Goal: Task Accomplishment & Management: Complete application form

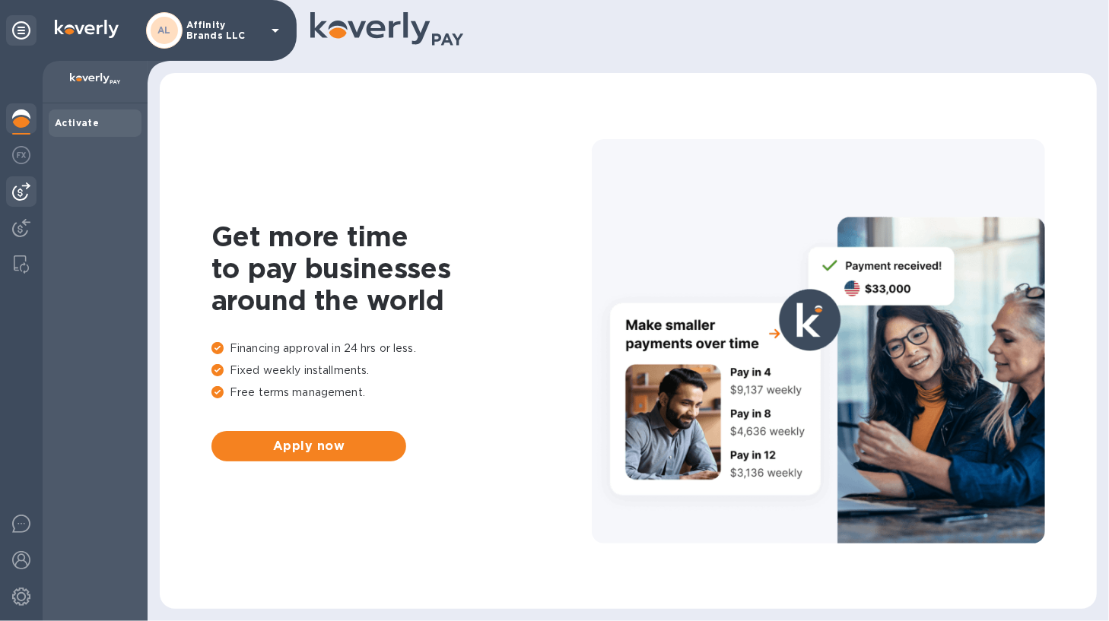
click at [26, 202] on div at bounding box center [21, 191] width 30 height 30
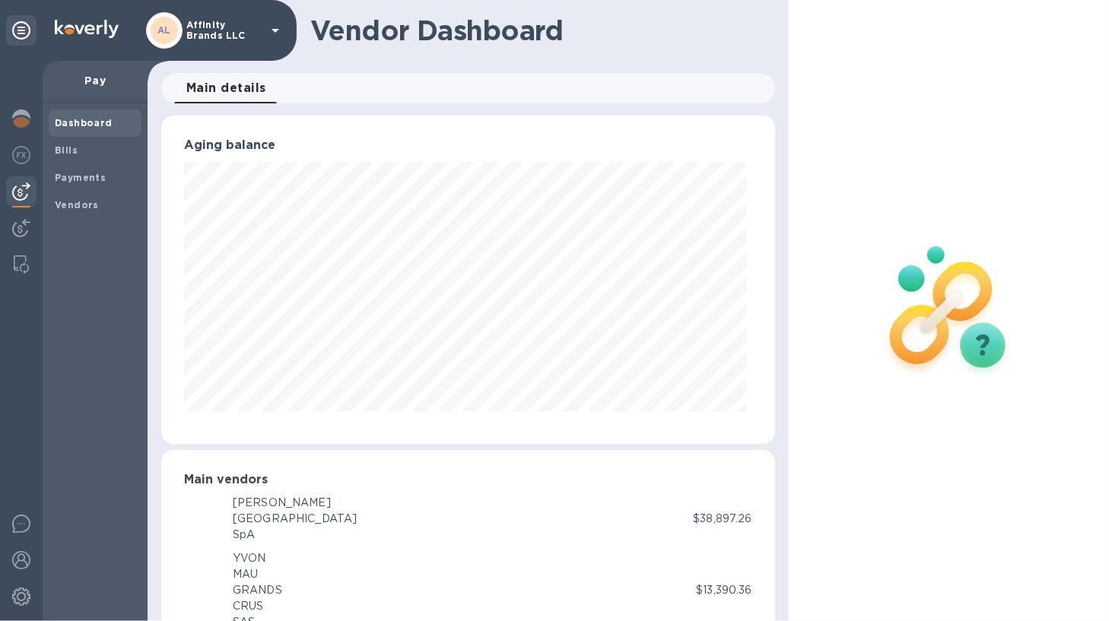
scroll to position [760328, 760049]
click at [72, 155] on span "Bills" at bounding box center [66, 150] width 23 height 15
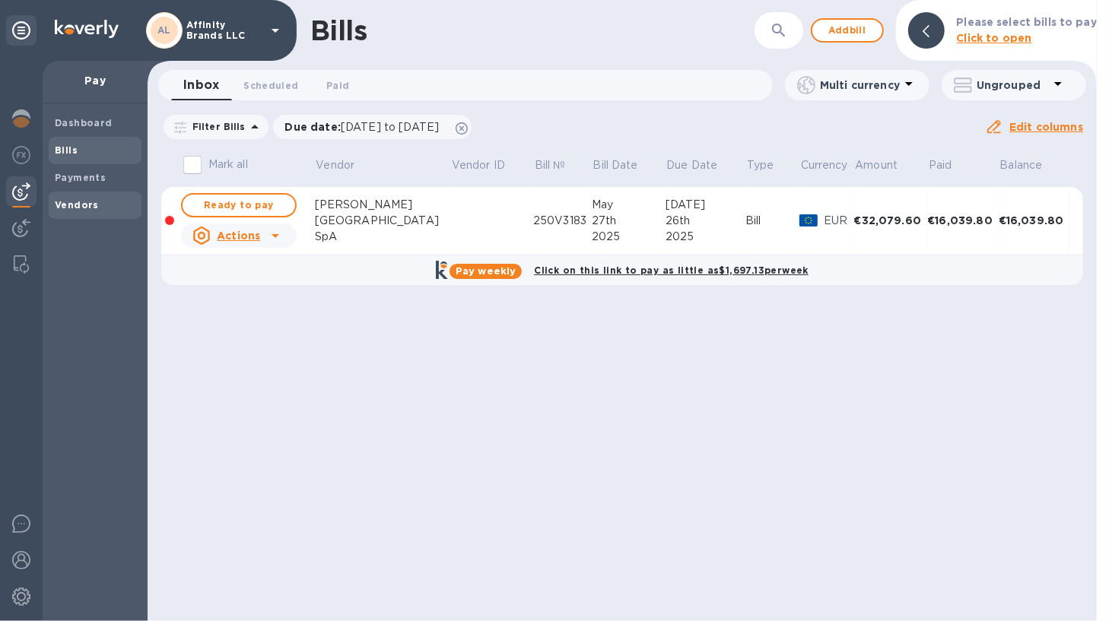
click at [68, 202] on b "Vendors" at bounding box center [77, 204] width 44 height 11
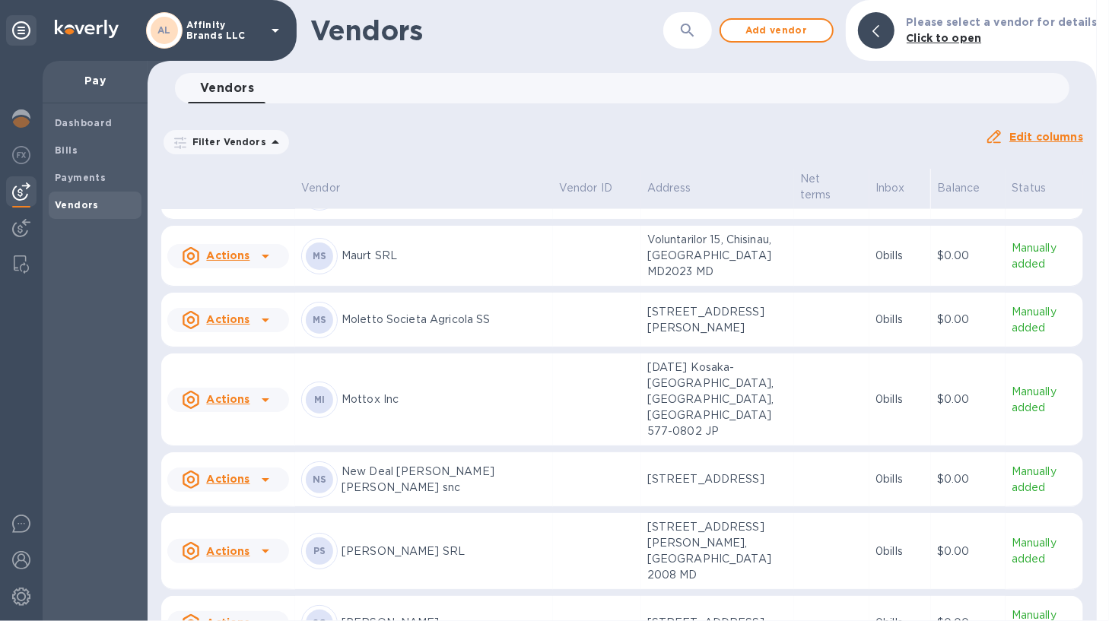
scroll to position [1984, 0]
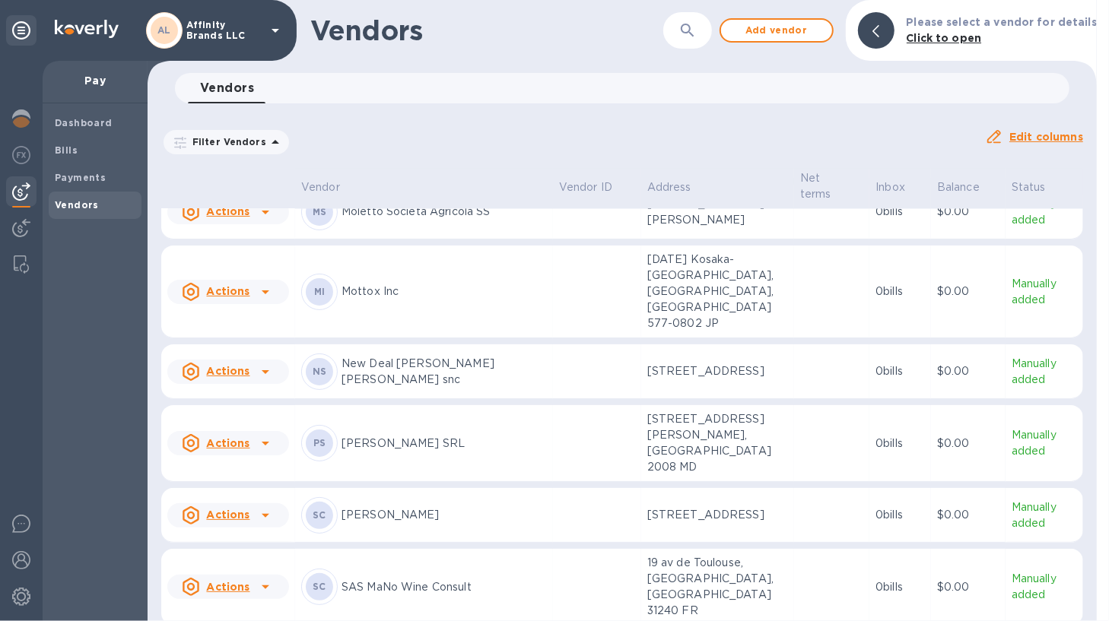
click at [448, 442] on div "[PERSON_NAME] SRL" at bounding box center [424, 443] width 246 height 37
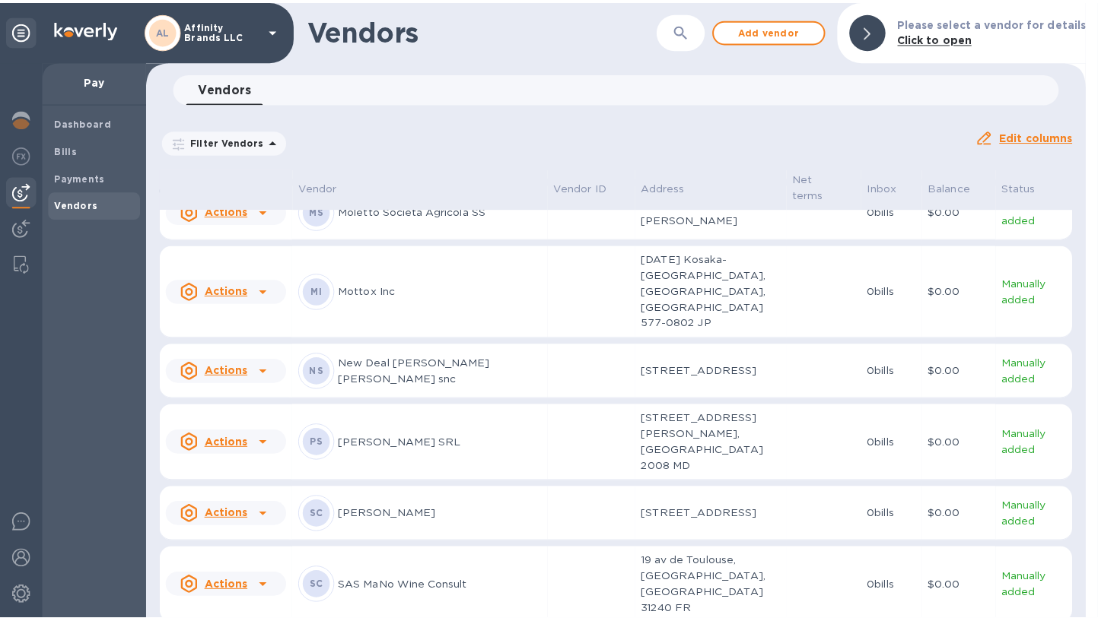
scroll to position [2192, 0]
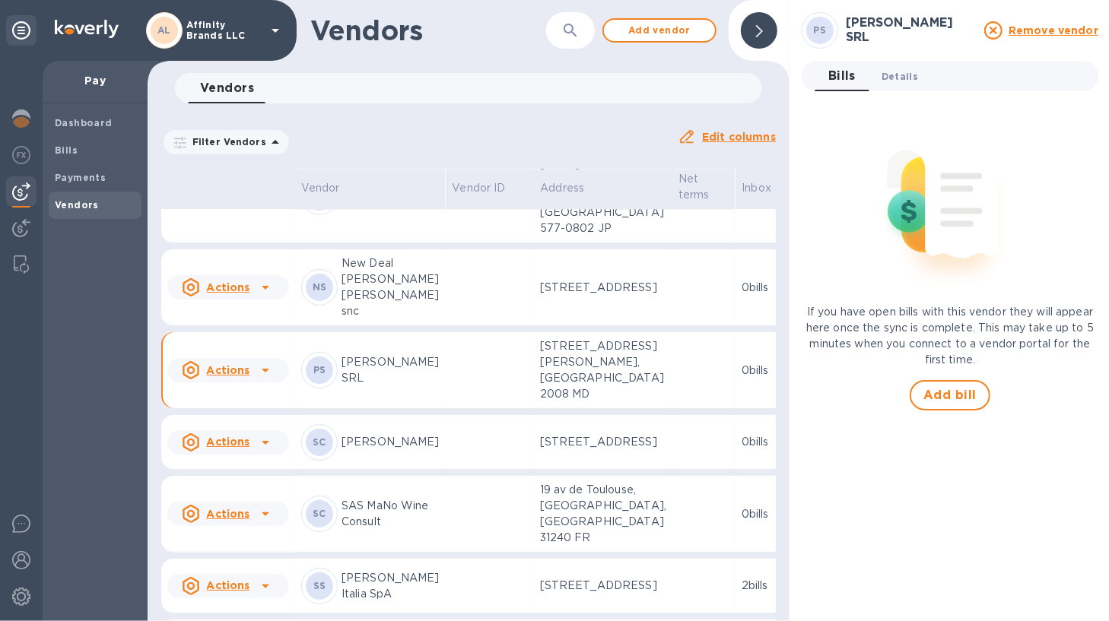
click at [914, 71] on span "Details 0" at bounding box center [900, 76] width 37 height 16
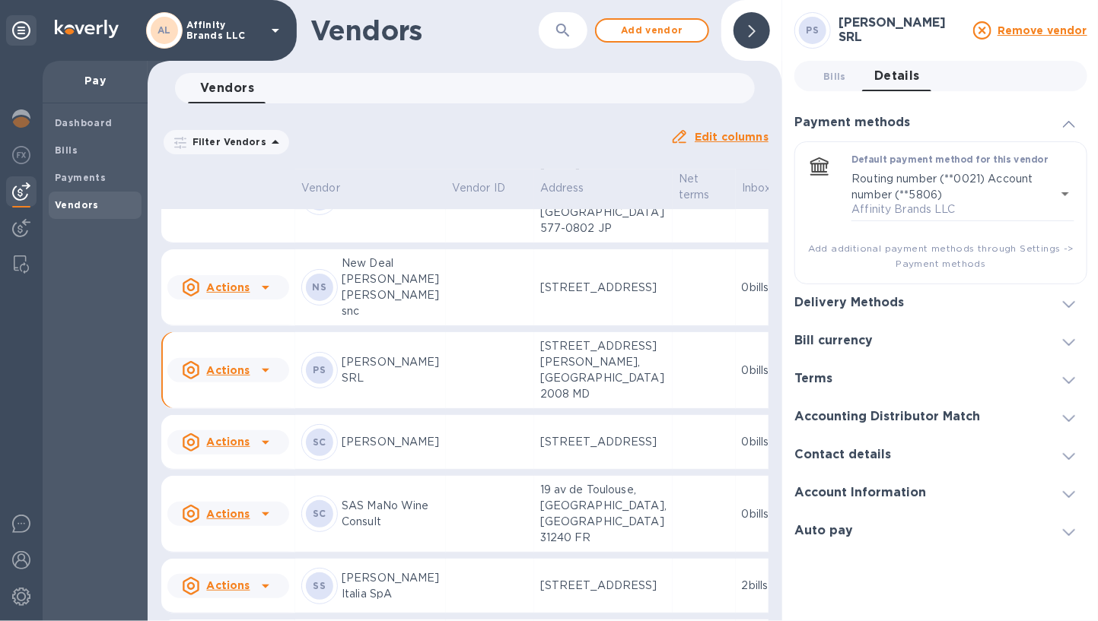
scroll to position [11, 0]
click at [1066, 301] on icon at bounding box center [1069, 304] width 12 height 7
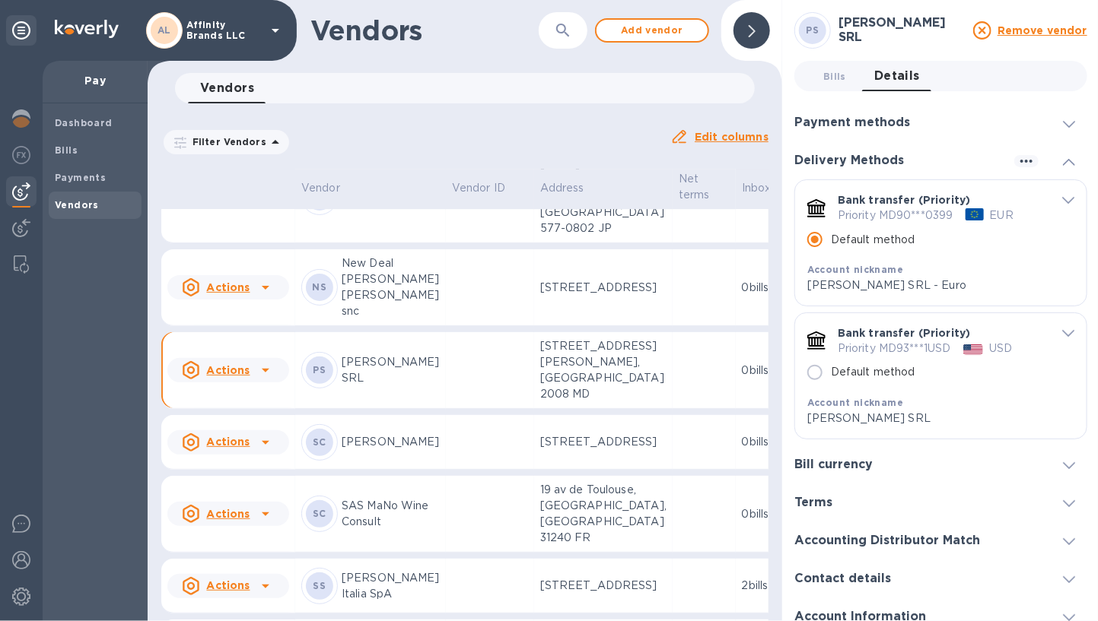
click at [1056, 195] on div "default-method" at bounding box center [1063, 199] width 22 height 14
click at [1062, 197] on icon "default-method" at bounding box center [1068, 200] width 12 height 7
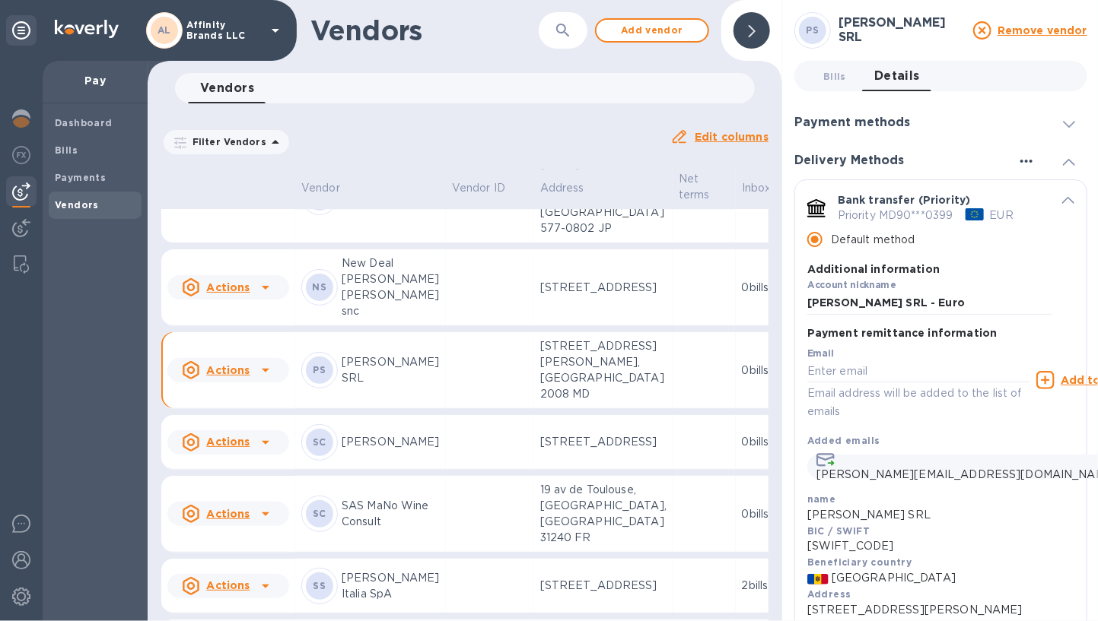
click at [1024, 153] on icon "button" at bounding box center [1026, 161] width 18 height 18
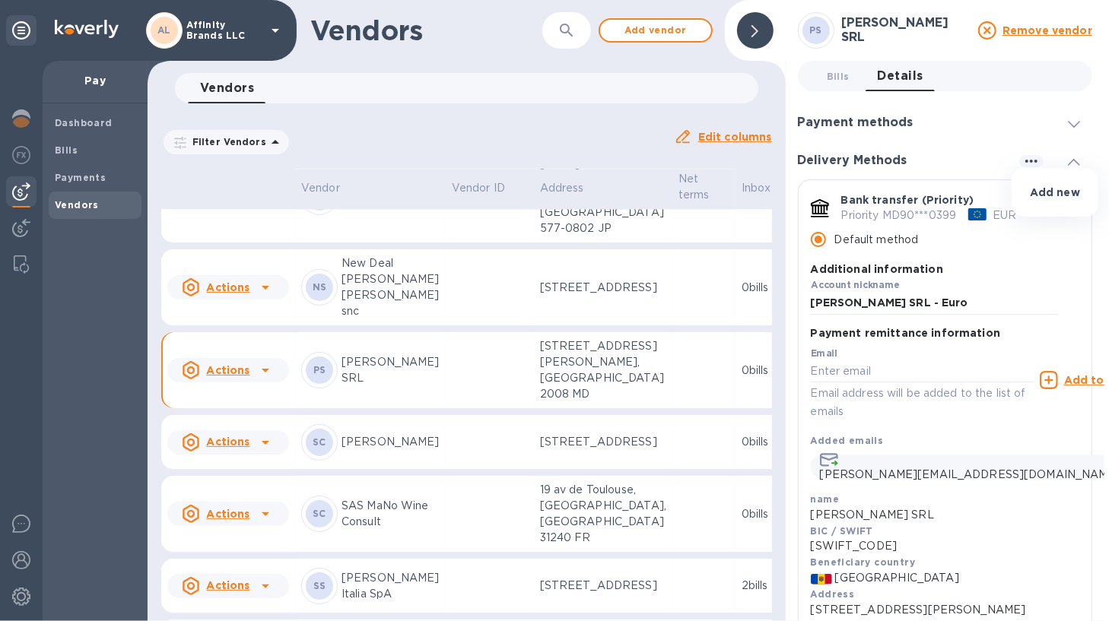
click at [1044, 192] on p "Add new" at bounding box center [1055, 192] width 50 height 15
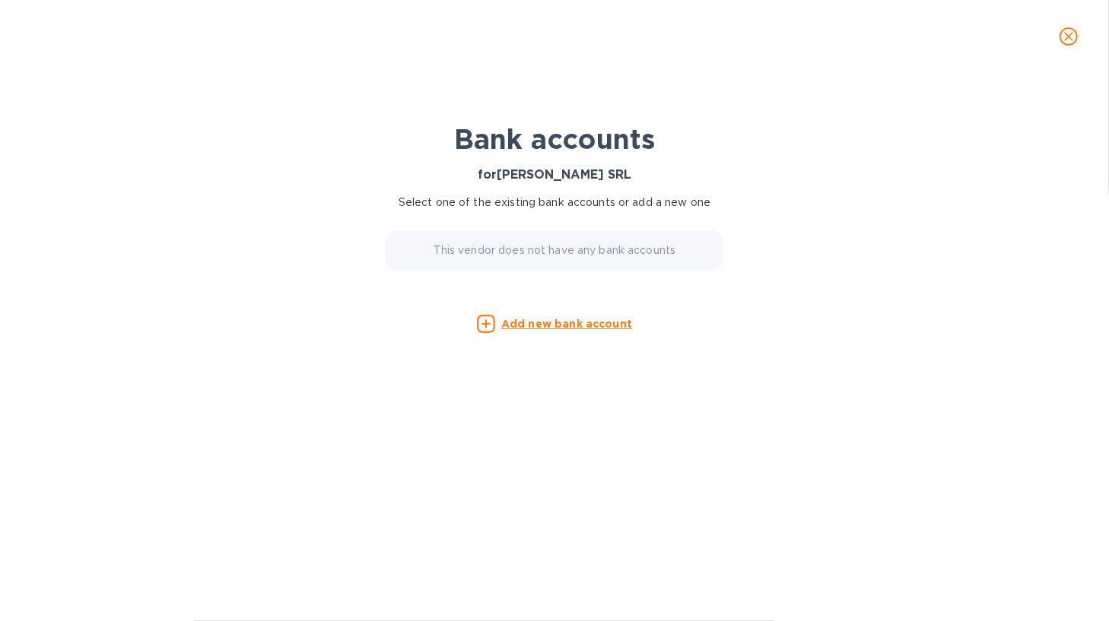
click at [573, 328] on u "Add new bank account" at bounding box center [566, 324] width 131 height 12
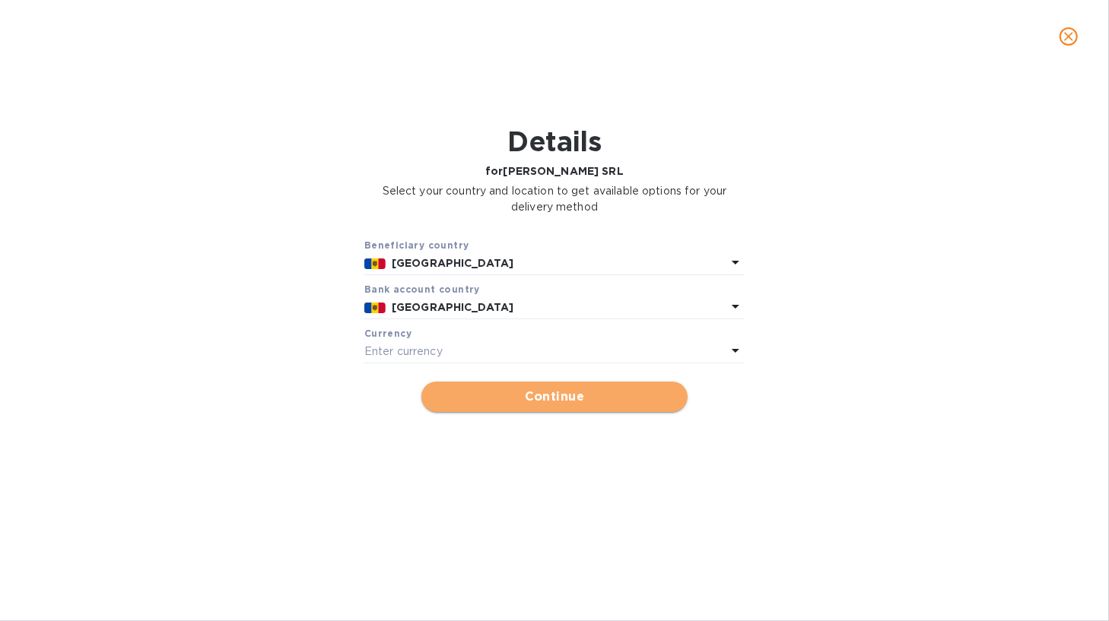
click at [518, 386] on button "Continue" at bounding box center [554, 397] width 266 height 30
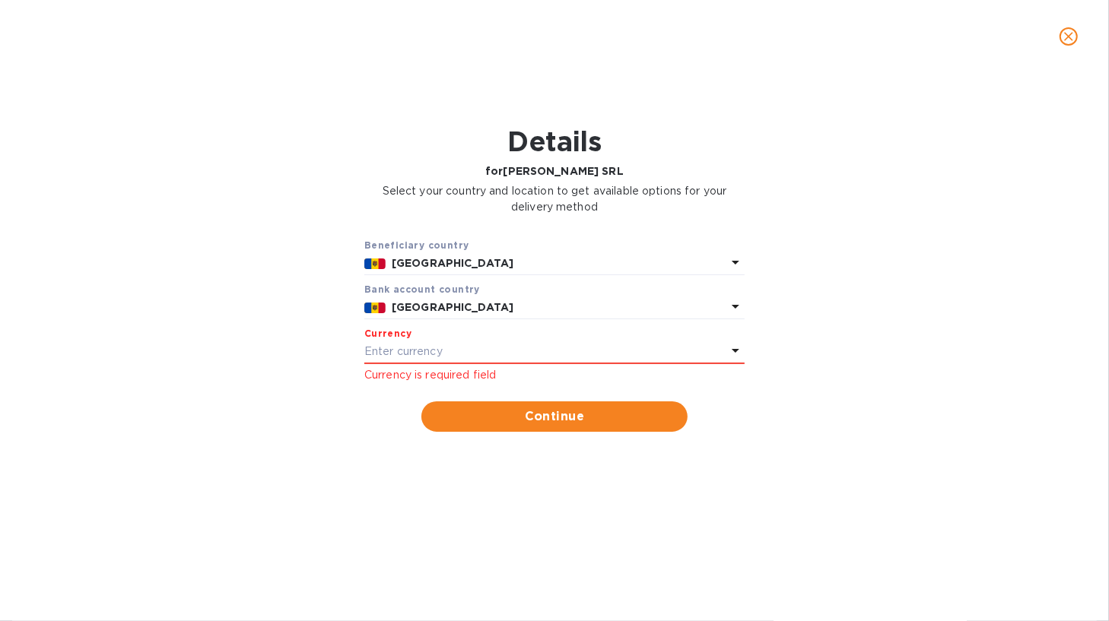
click at [730, 348] on icon at bounding box center [735, 351] width 18 height 18
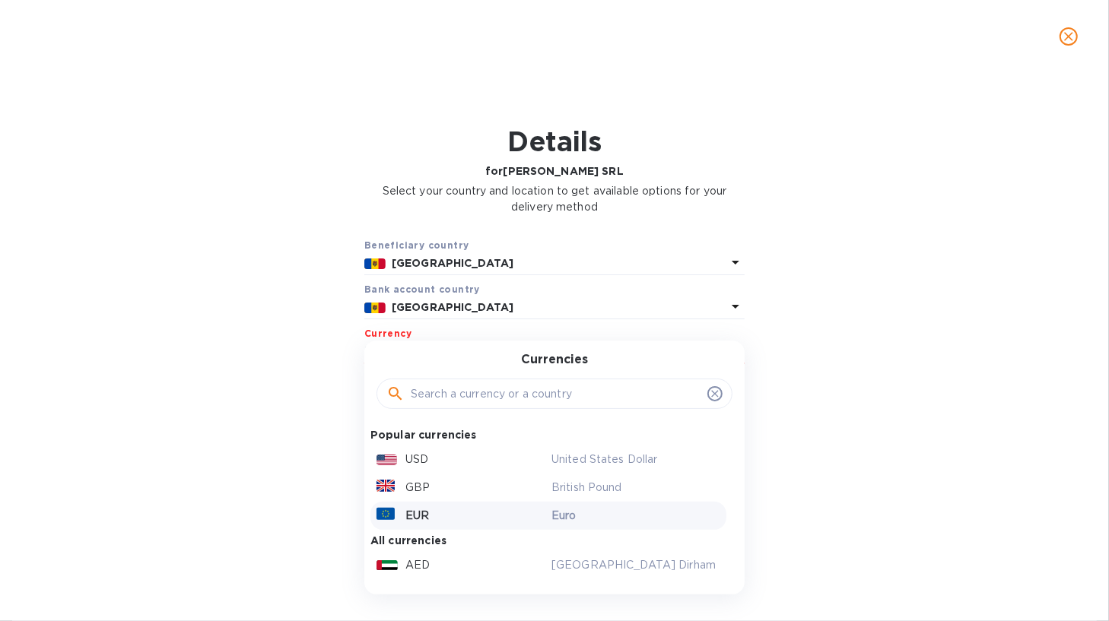
click at [415, 508] on p "EUR" at bounding box center [417, 516] width 24 height 16
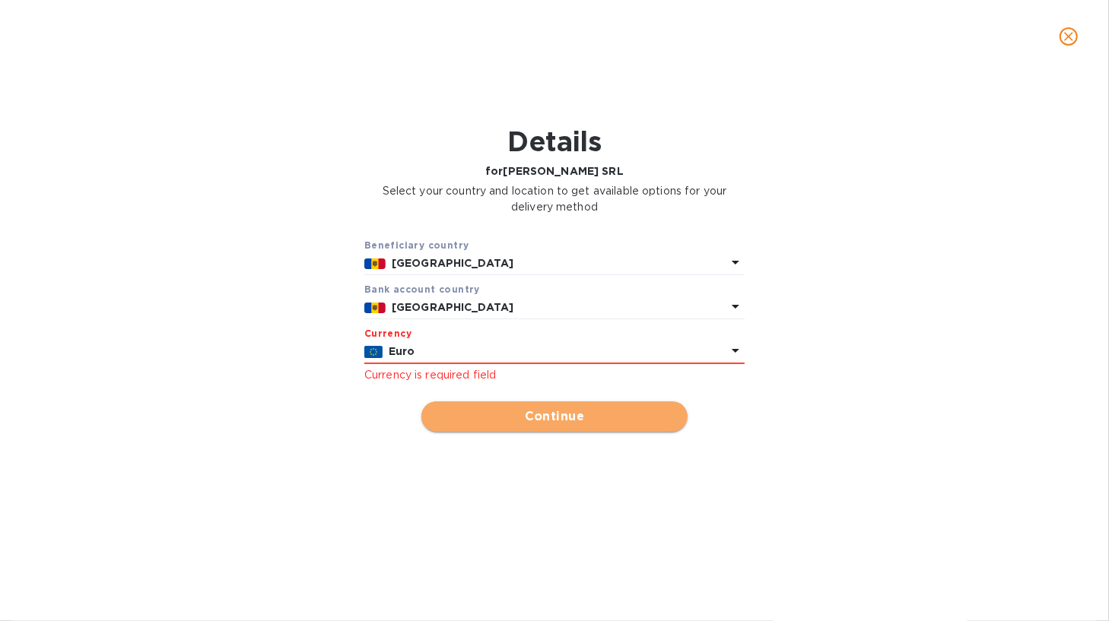
click at [574, 421] on span "Continue" at bounding box center [555, 417] width 242 height 18
type input "[PERSON_NAME] SRL"
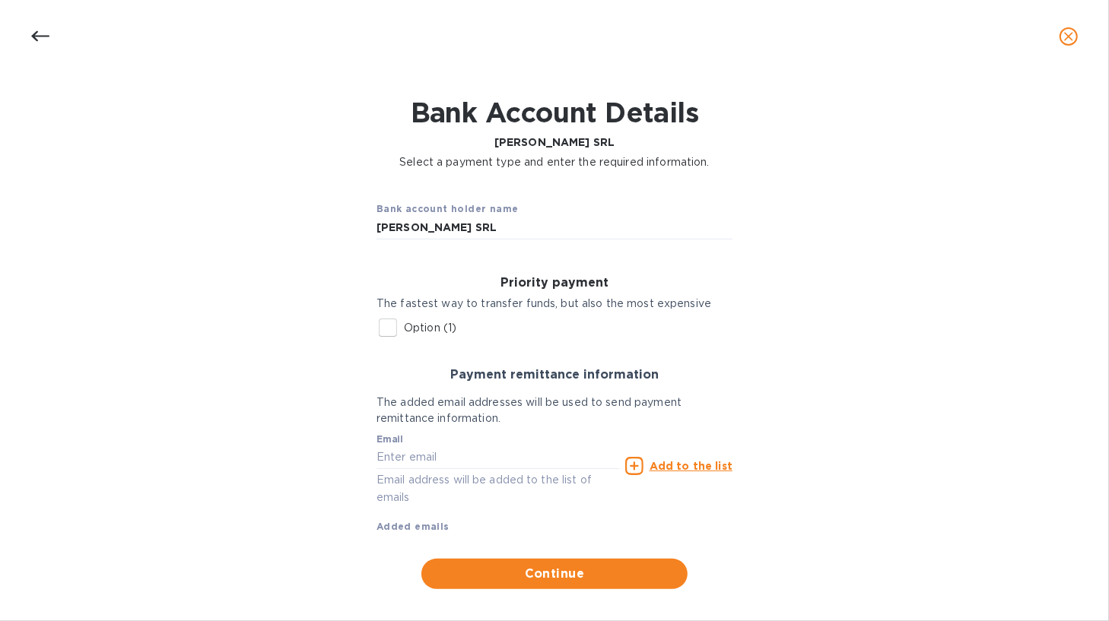
scroll to position [45, 0]
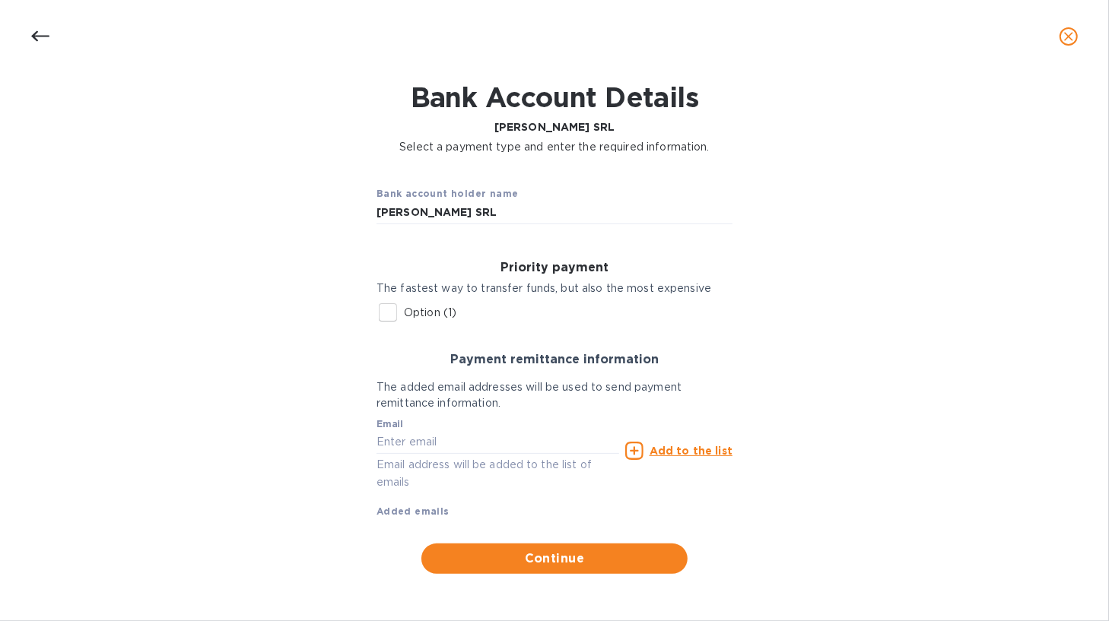
click at [382, 314] on input "Option (1)" at bounding box center [388, 313] width 32 height 32
checkbox input "true"
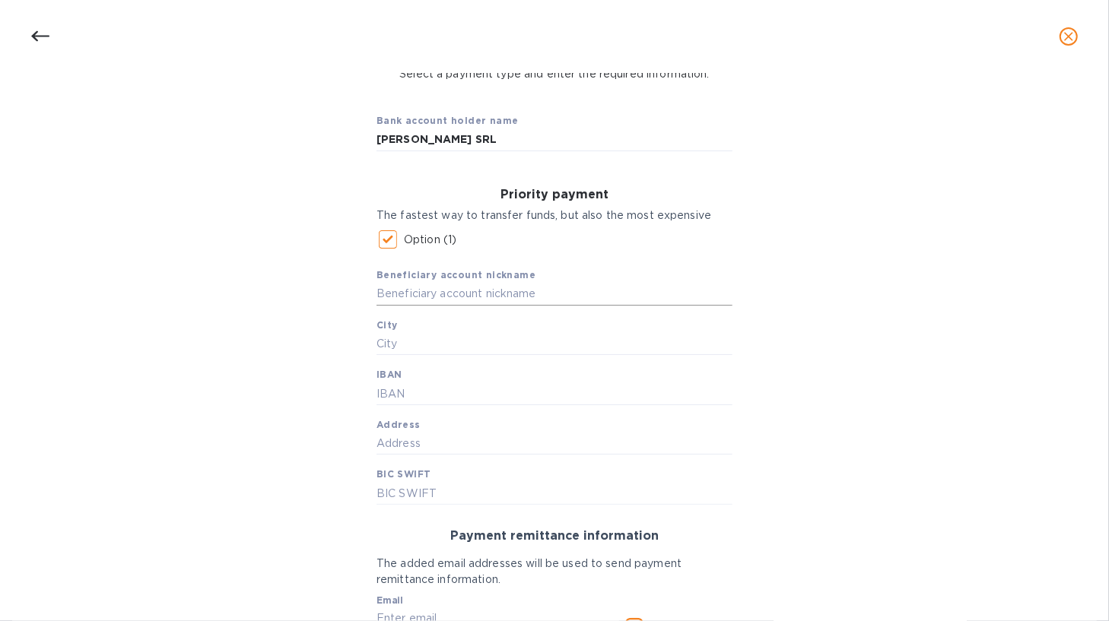
scroll to position [197, 0]
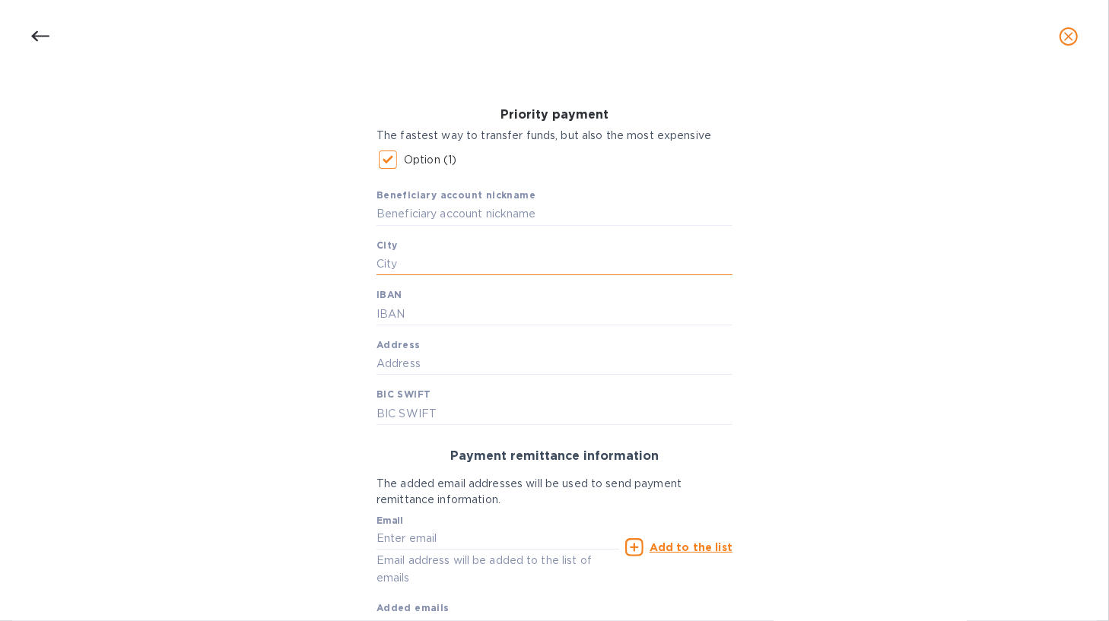
click at [435, 259] on input "text" at bounding box center [555, 264] width 356 height 23
type input "Chisinau"
click at [327, 373] on div "Bank account holder name [PERSON_NAME] Priority payment The fastest way to tran…" at bounding box center [554, 345] width 1069 height 669
click at [418, 365] on input "text" at bounding box center [555, 364] width 356 height 23
type input "[STREET_ADDRESS][PERSON_NAME]"
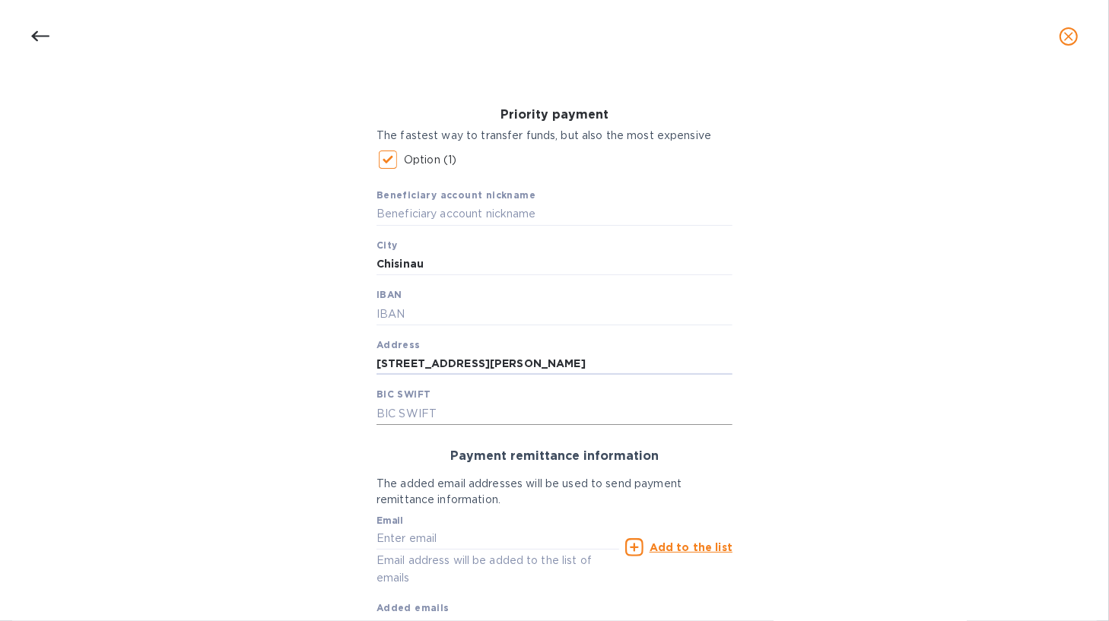
click at [405, 423] on input "text" at bounding box center [555, 413] width 356 height 23
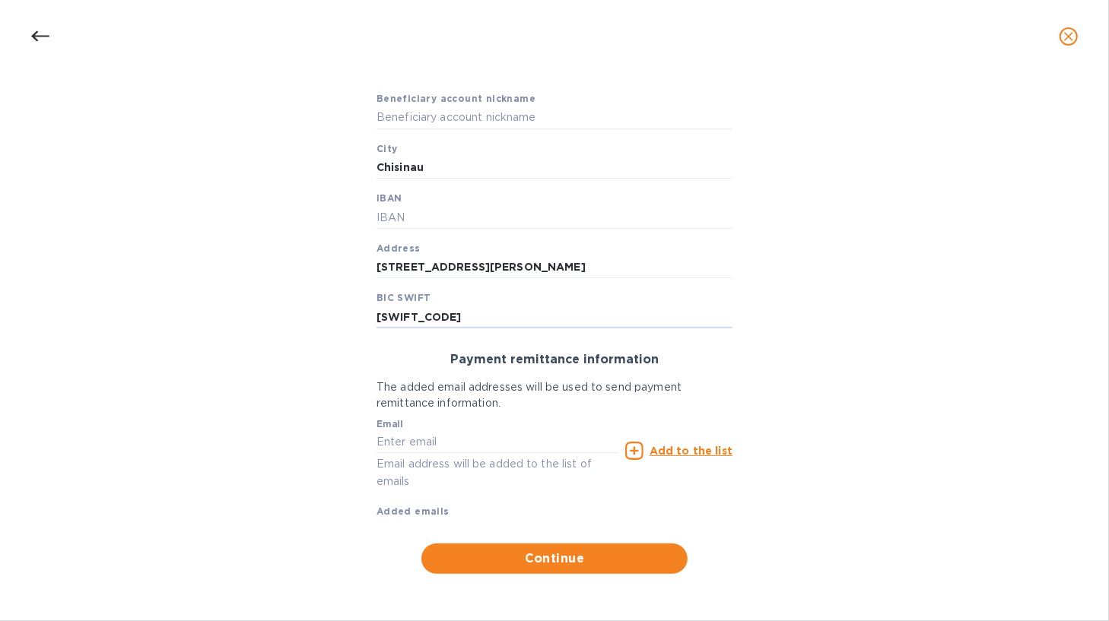
scroll to position [294, 0]
type input "[SWIFT_CODE]"
click at [456, 217] on input "text" at bounding box center [555, 217] width 356 height 23
type input "MD12VI022510300000236"
click at [451, 444] on input "text" at bounding box center [498, 442] width 243 height 23
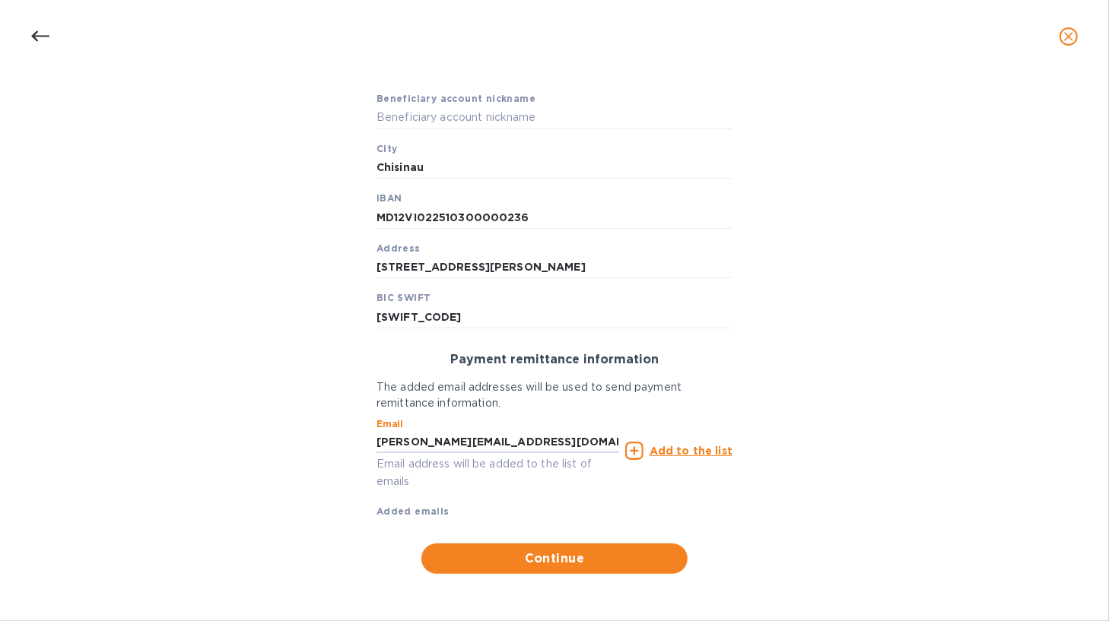
type input "[PERSON_NAME][EMAIL_ADDRESS][DOMAIN_NAME]"
click at [686, 447] on u "Add to the list" at bounding box center [691, 451] width 83 height 12
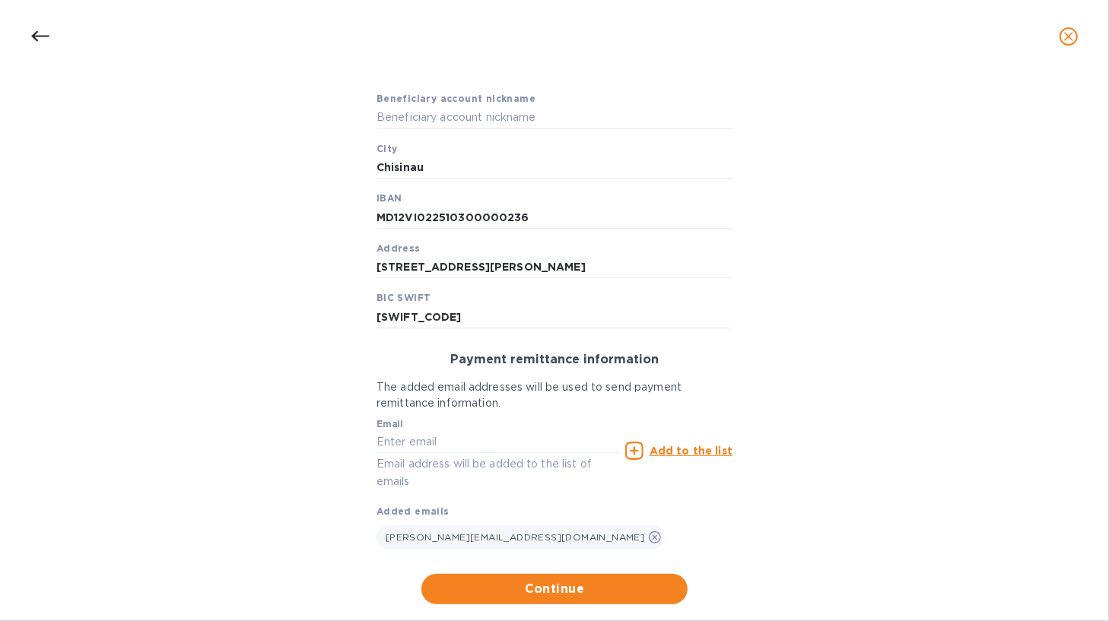
scroll to position [324, 0]
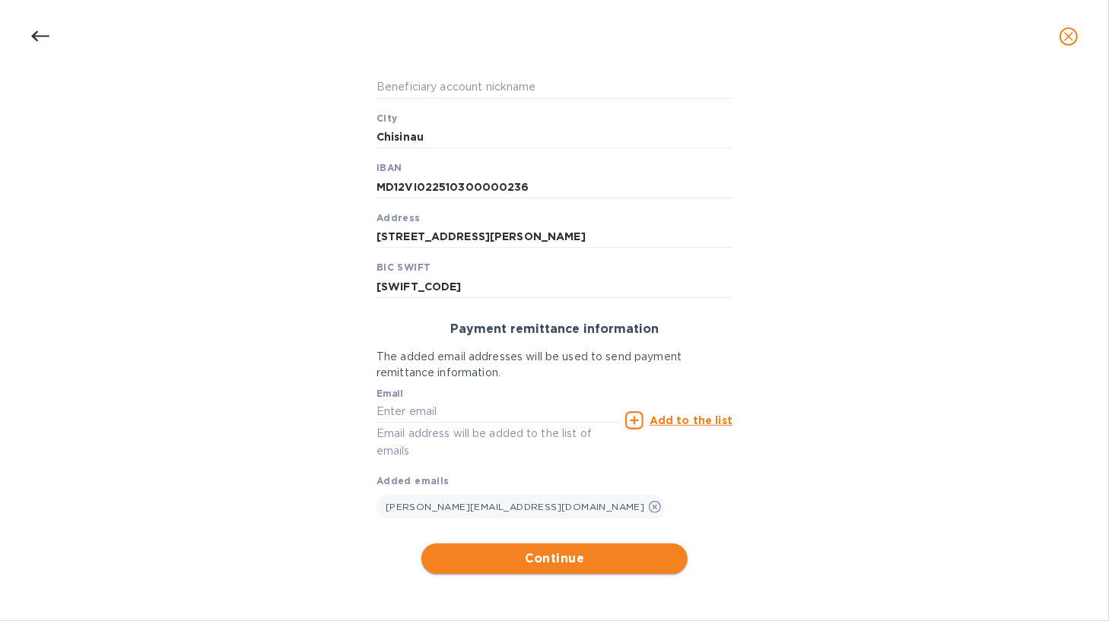
click at [609, 556] on span "Continue" at bounding box center [555, 559] width 242 height 18
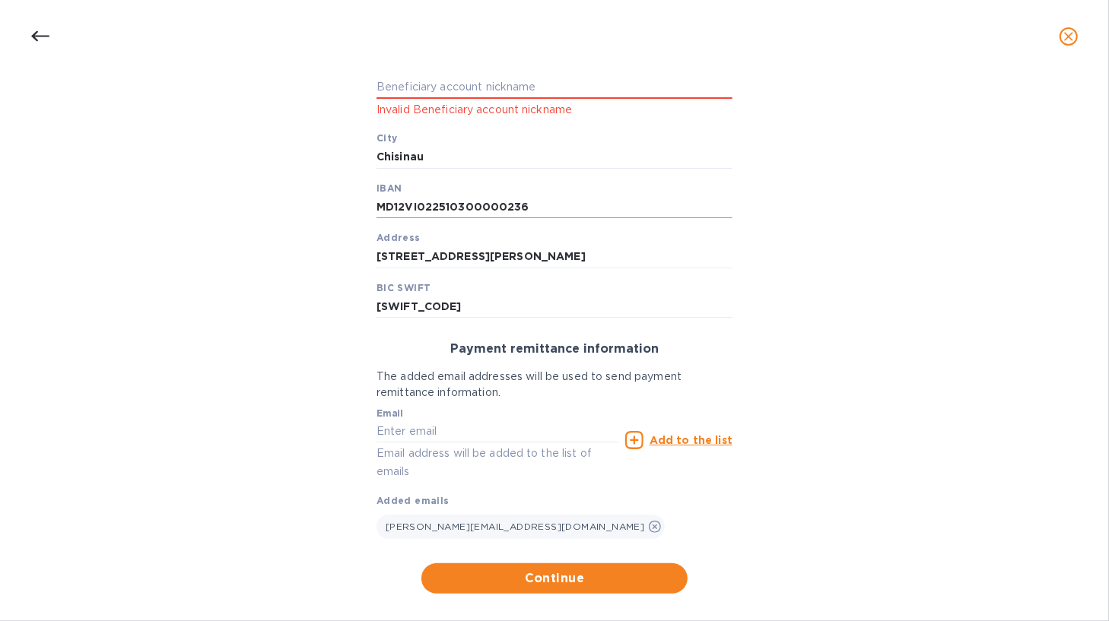
scroll to position [172, 0]
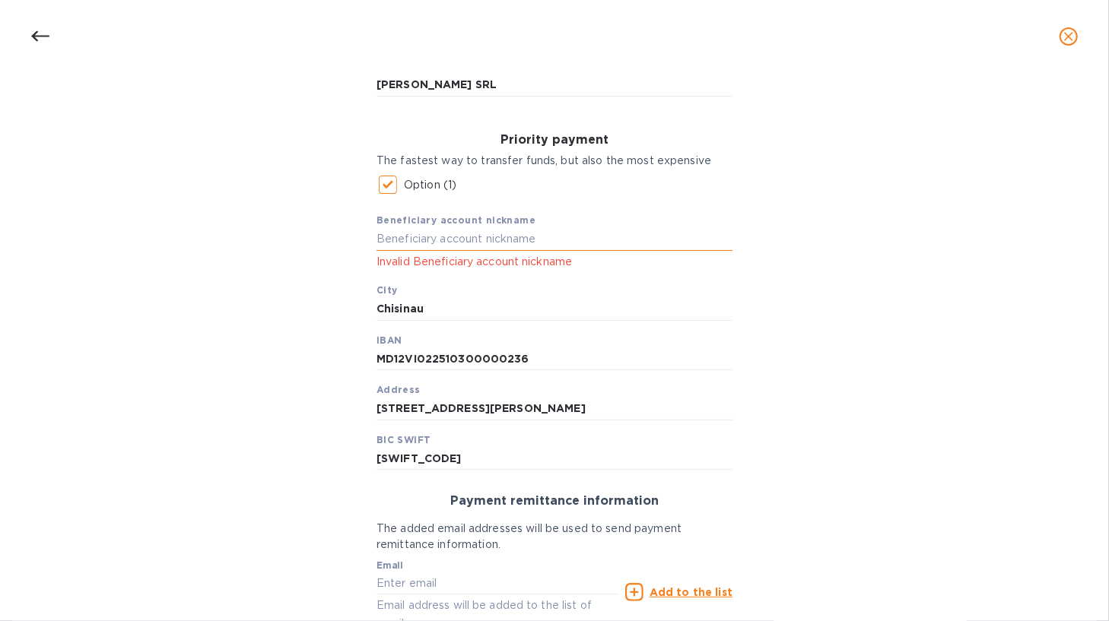
click at [491, 240] on input "text" at bounding box center [555, 239] width 356 height 23
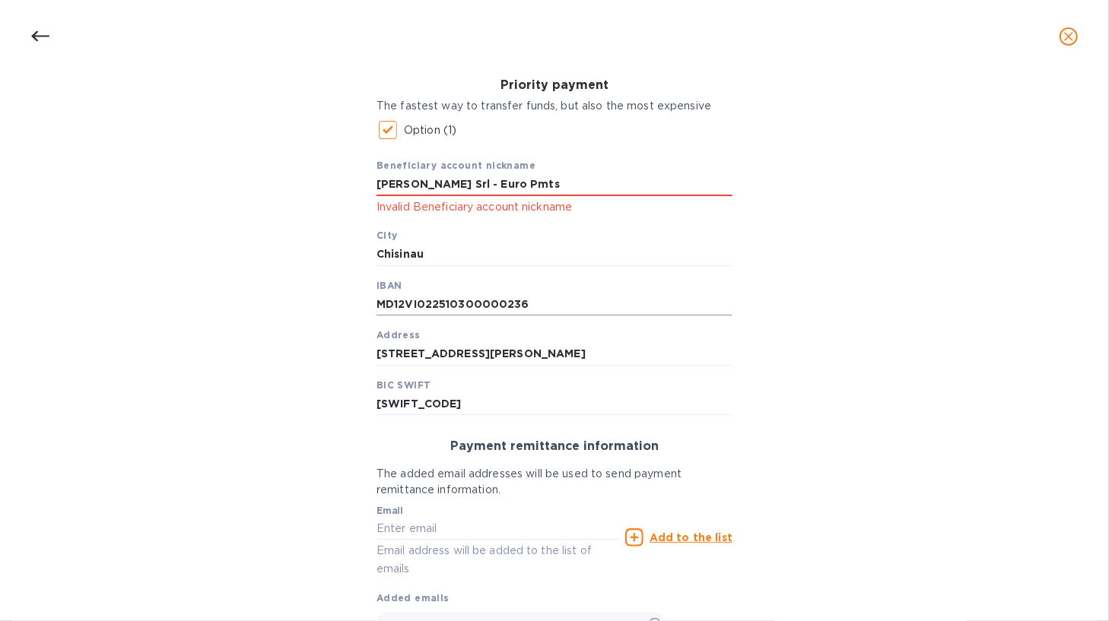
scroll to position [345, 0]
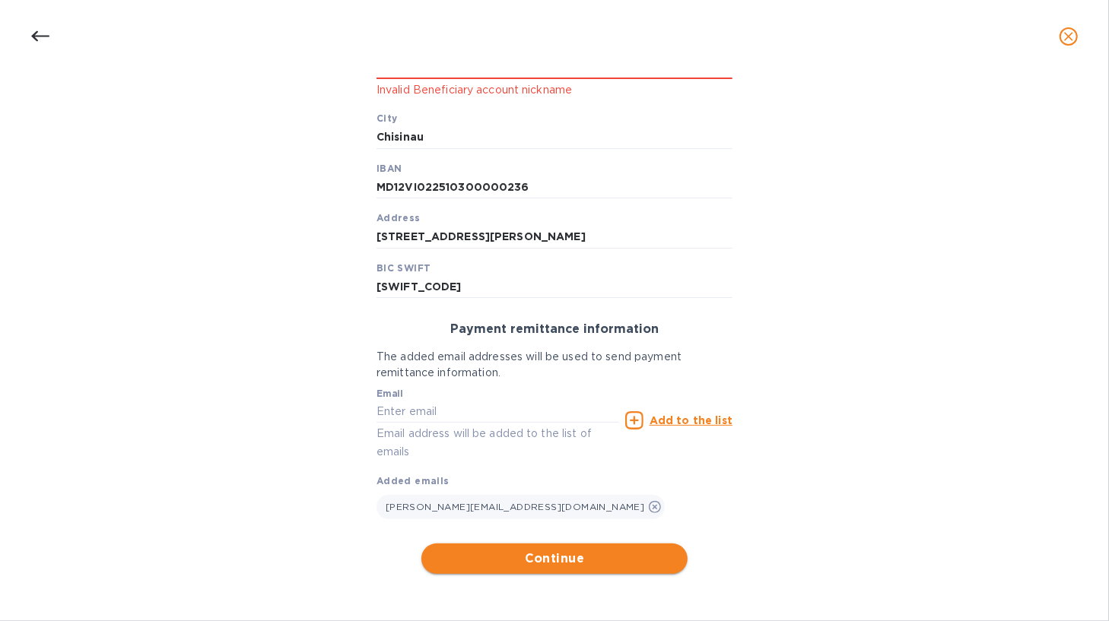
type input "[PERSON_NAME] Srl - Euro Pmts"
click at [613, 553] on span "Continue" at bounding box center [555, 559] width 242 height 18
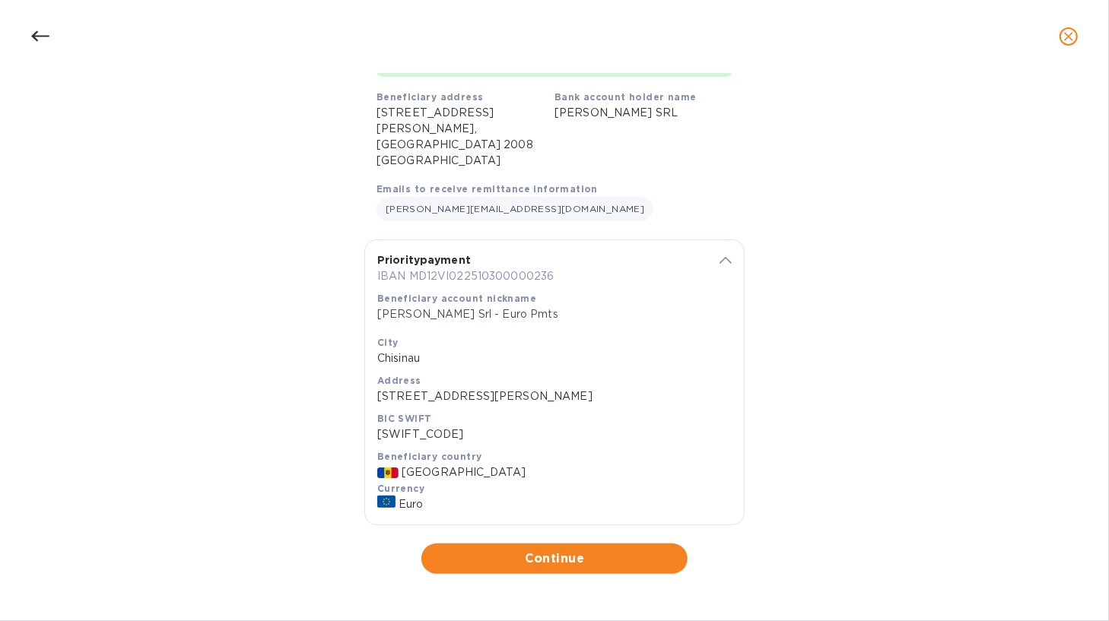
scroll to position [125, 0]
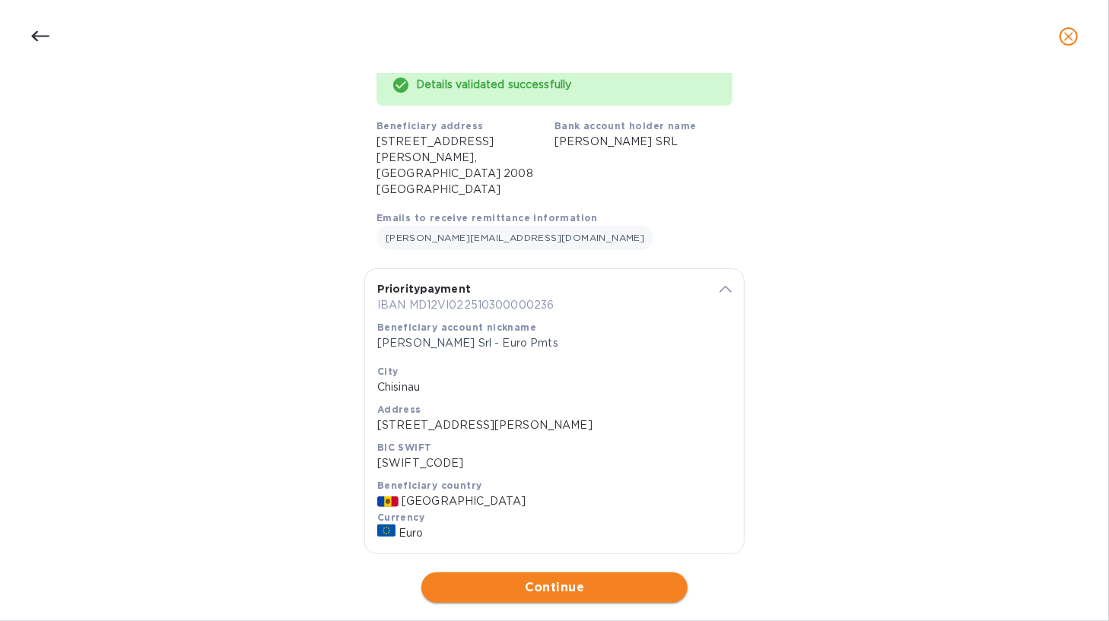
click at [539, 579] on span "Continue" at bounding box center [555, 588] width 242 height 18
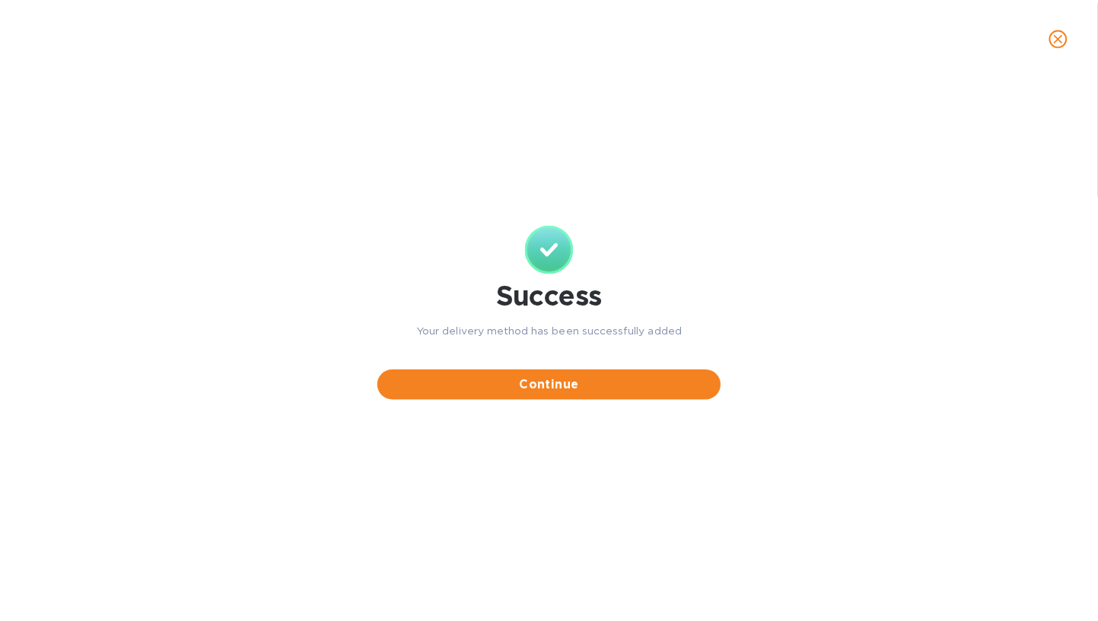
scroll to position [0, 0]
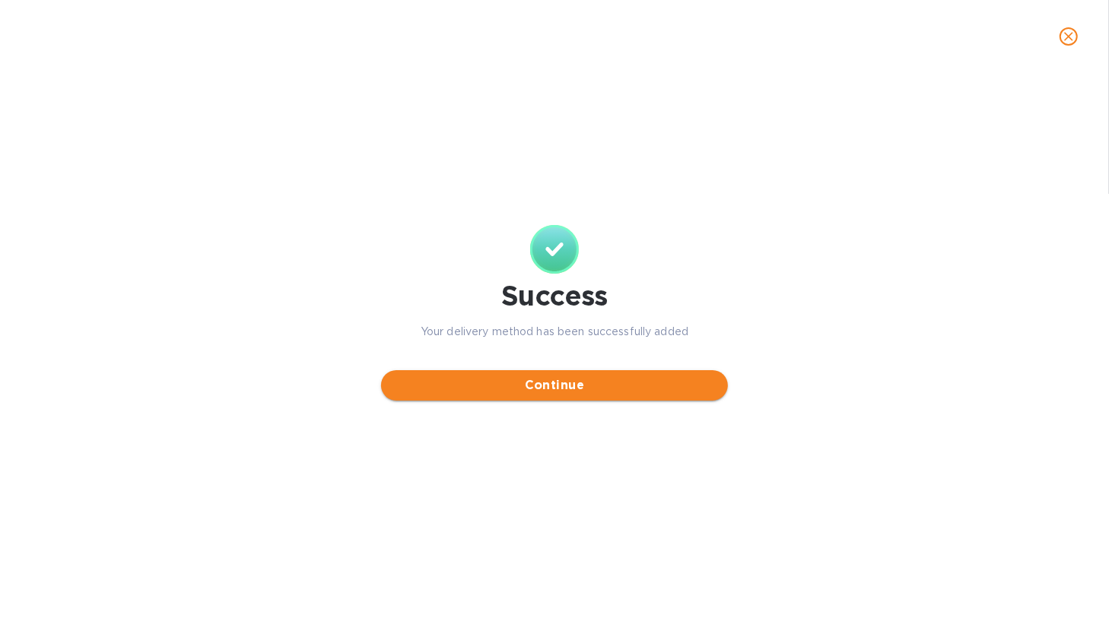
click at [572, 389] on span "Continue" at bounding box center [554, 386] width 323 height 18
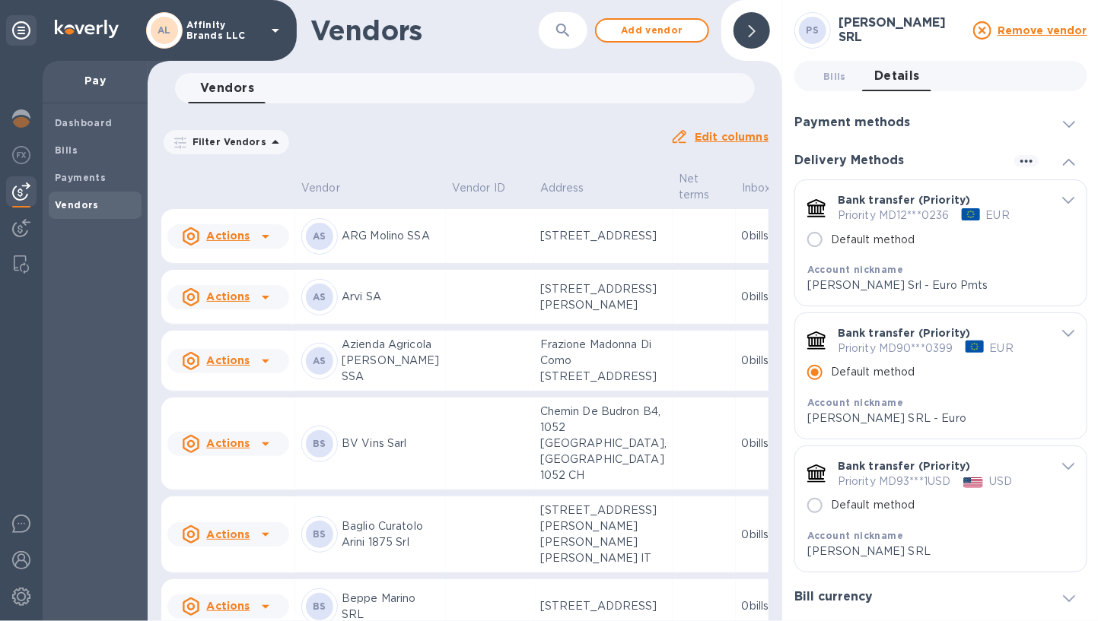
click at [812, 249] on input "Default method" at bounding box center [815, 240] width 32 height 32
radio input "false"
radio input "true"
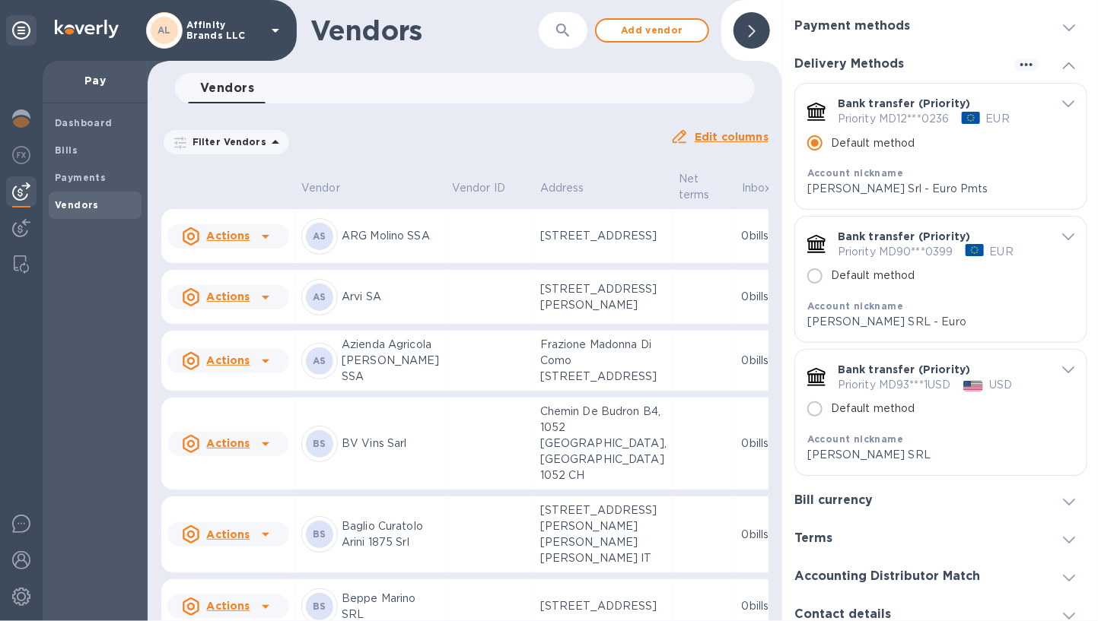
scroll to position [76, 0]
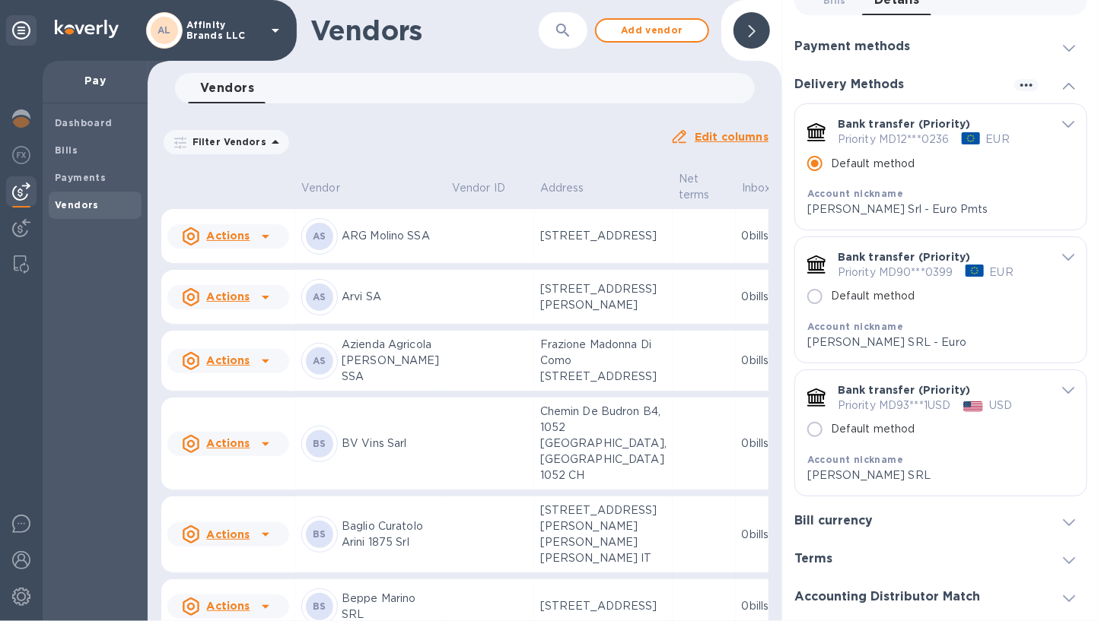
click at [1069, 260] on div "Bank transfer (Priority) Priority MD90***0399 EUR Default method Account nickna…" at bounding box center [940, 300] width 291 height 126
click at [1062, 256] on icon "default-method" at bounding box center [1068, 257] width 12 height 7
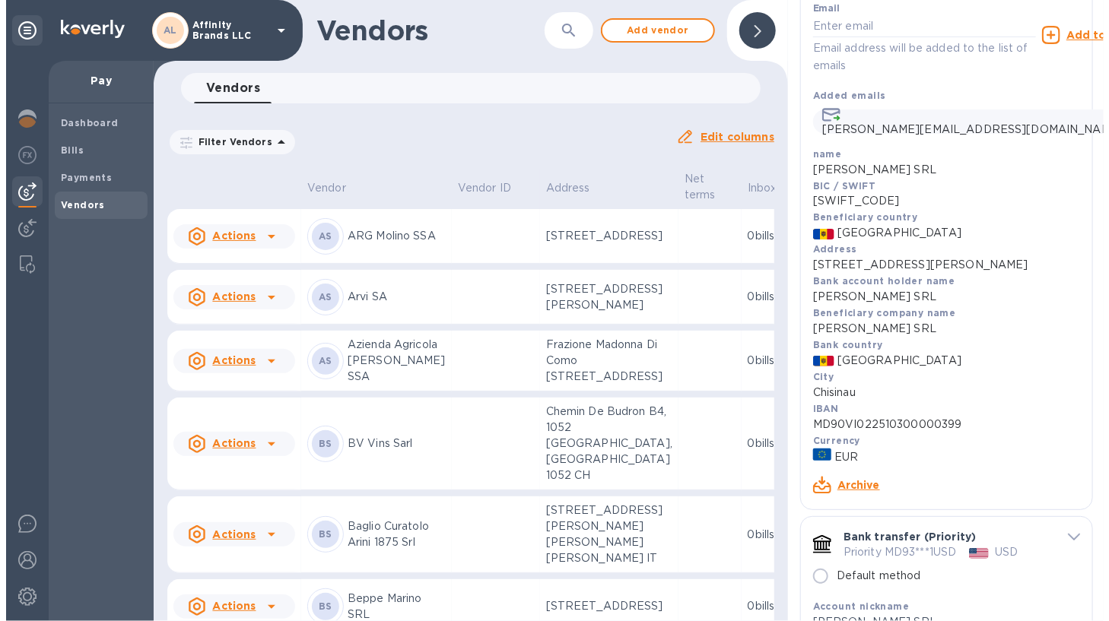
scroll to position [532, 0]
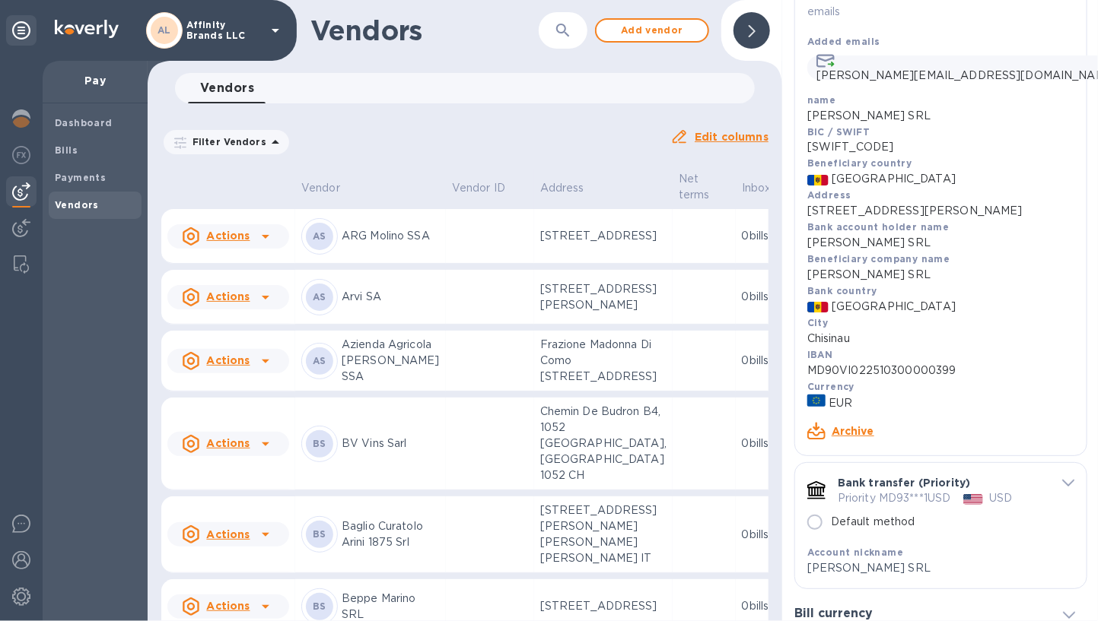
click at [850, 435] on link "Archive" at bounding box center [852, 431] width 43 height 12
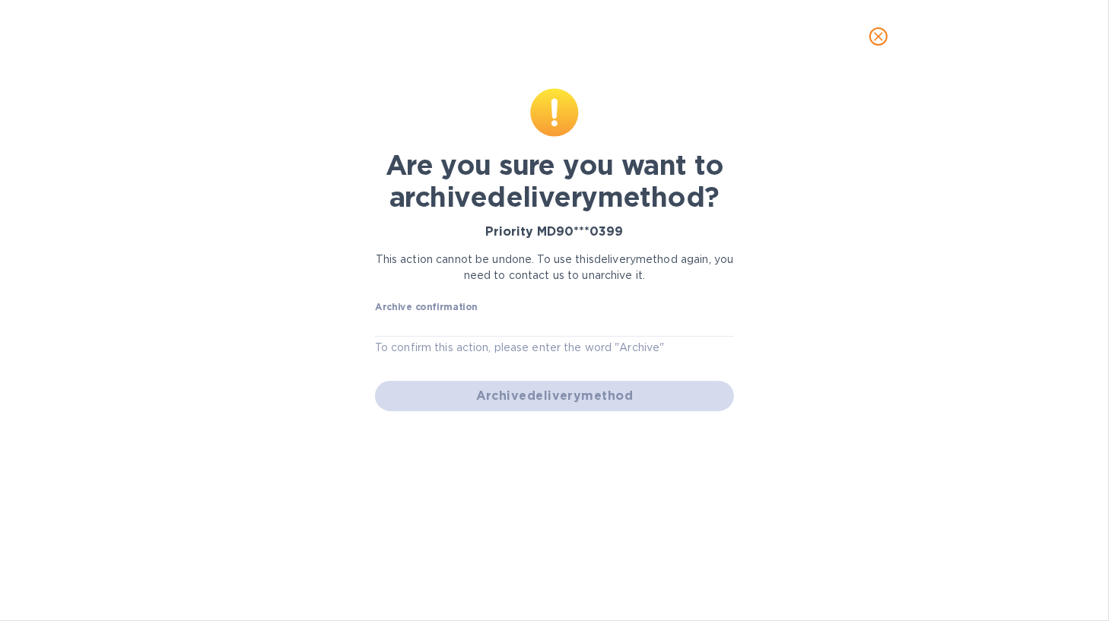
click at [494, 402] on div "Archive delivery method" at bounding box center [554, 396] width 371 height 43
click at [456, 330] on input "text" at bounding box center [554, 325] width 359 height 23
click at [452, 314] on input "Confirm" at bounding box center [554, 325] width 359 height 23
click at [532, 391] on div "Archive delivery method" at bounding box center [554, 396] width 371 height 43
click at [475, 328] on input "Confirm" at bounding box center [554, 325] width 359 height 23
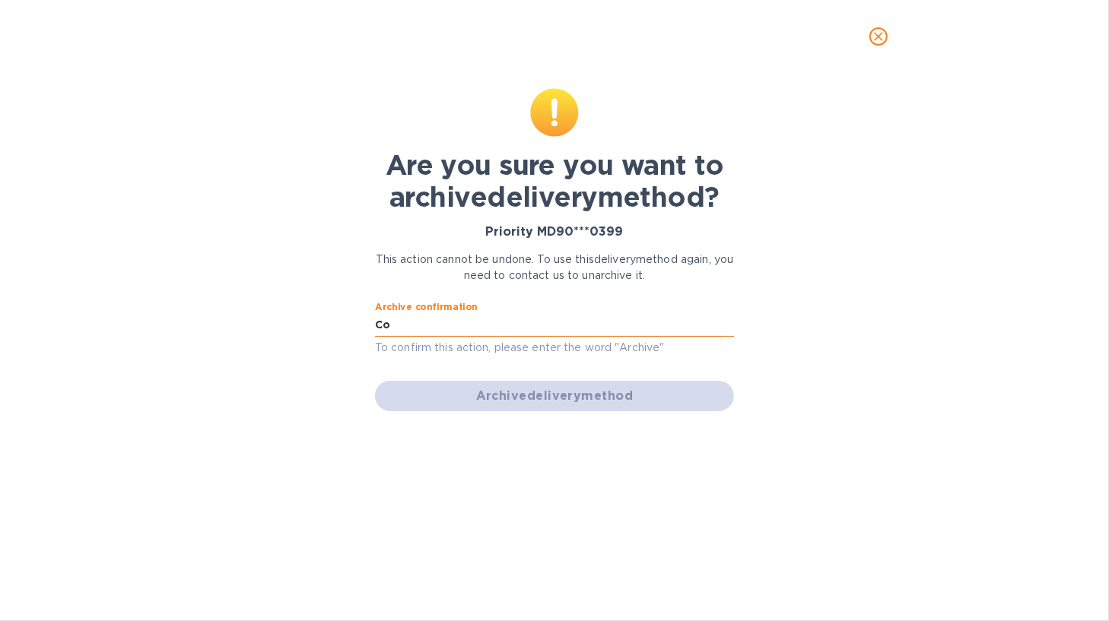
type input "C"
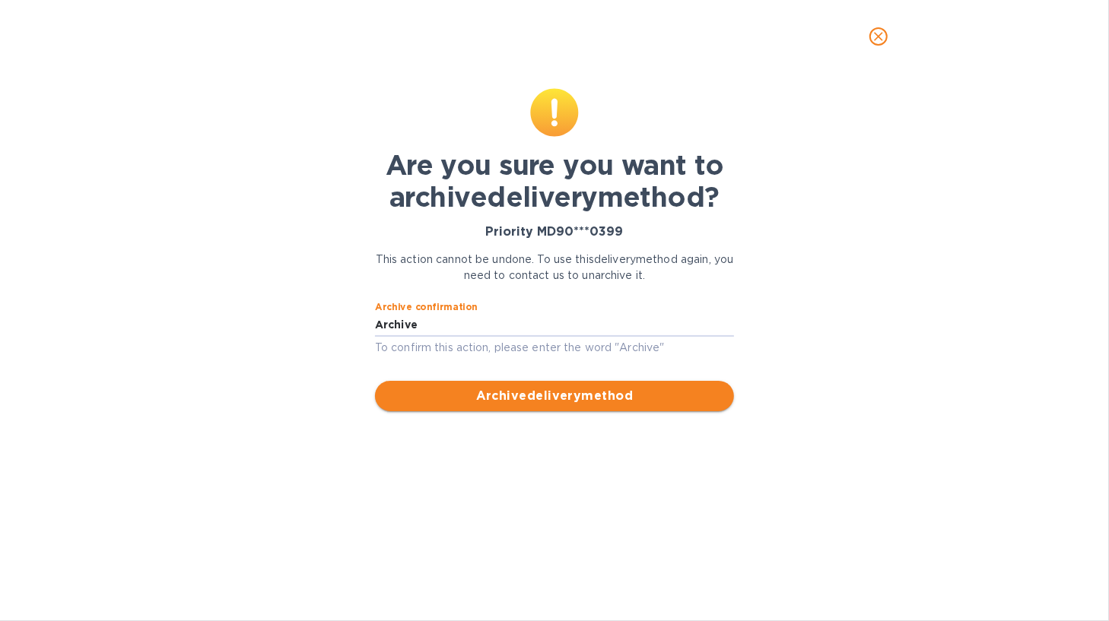
type input "Archive"
click at [448, 393] on span "Archive delivery method" at bounding box center [554, 396] width 335 height 18
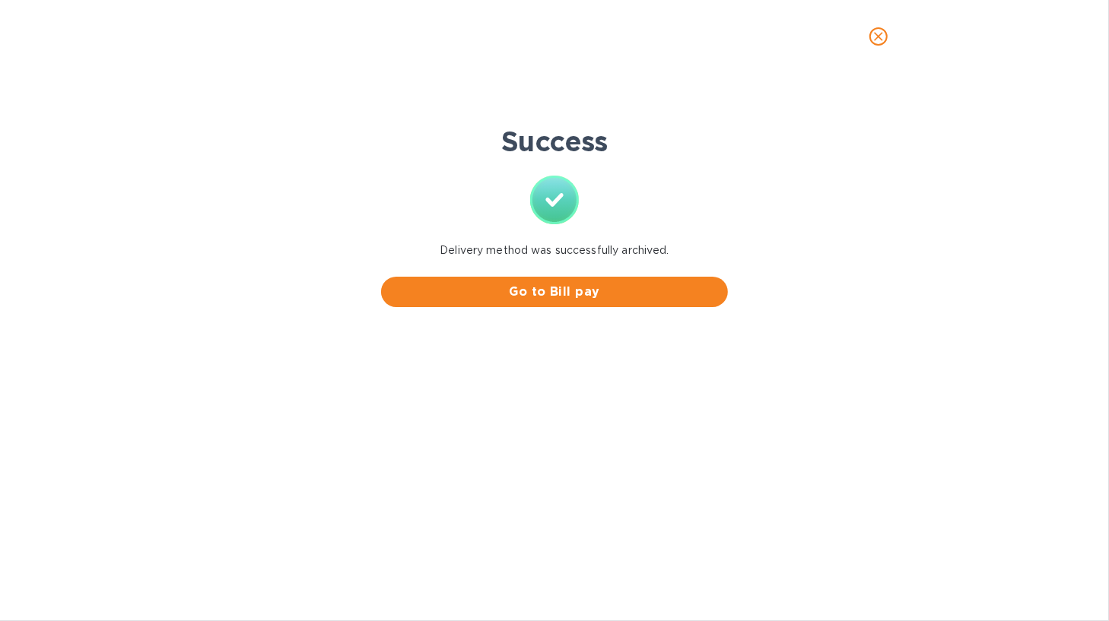
scroll to position [0, 0]
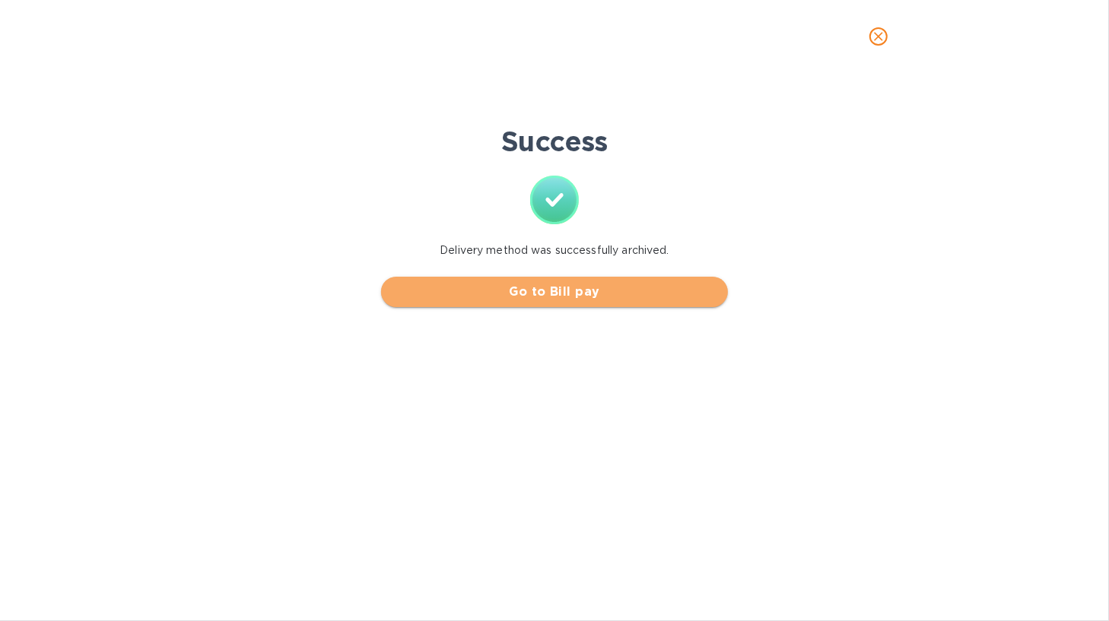
click at [569, 302] on button "Go to Bill pay" at bounding box center [554, 292] width 347 height 30
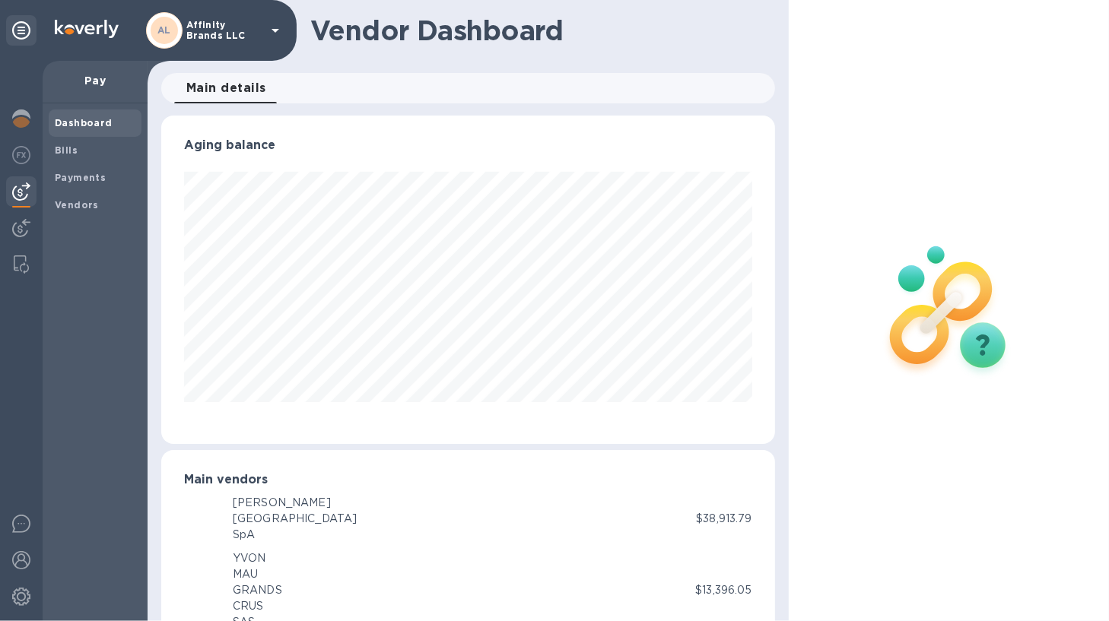
scroll to position [760328, 760049]
click at [61, 155] on span "Bills" at bounding box center [66, 150] width 23 height 15
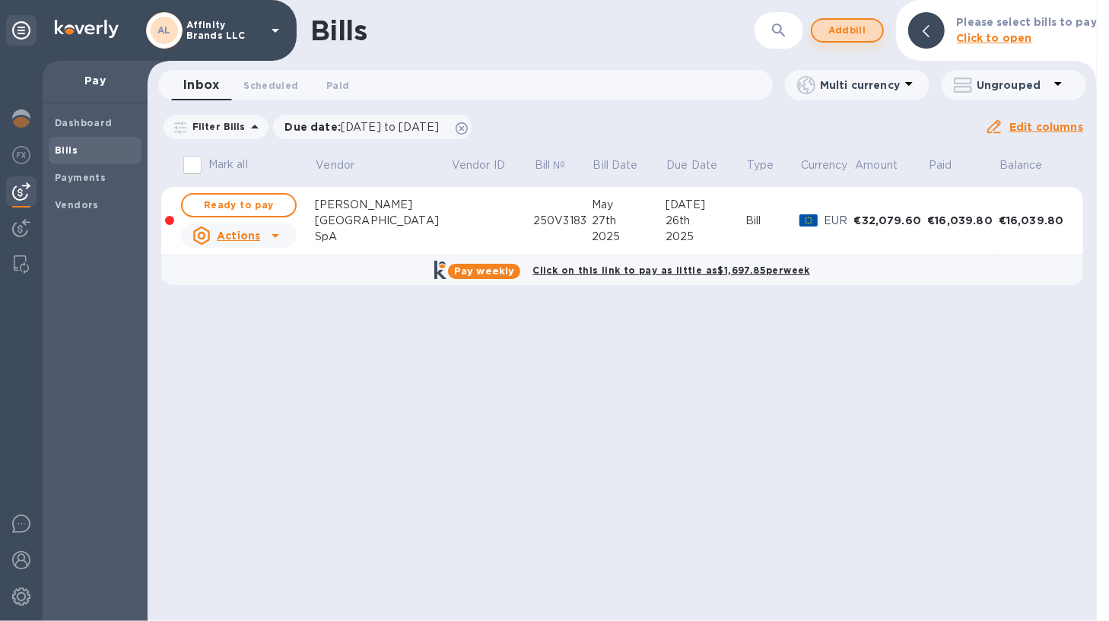
click at [838, 37] on span "Add bill" at bounding box center [848, 30] width 46 height 18
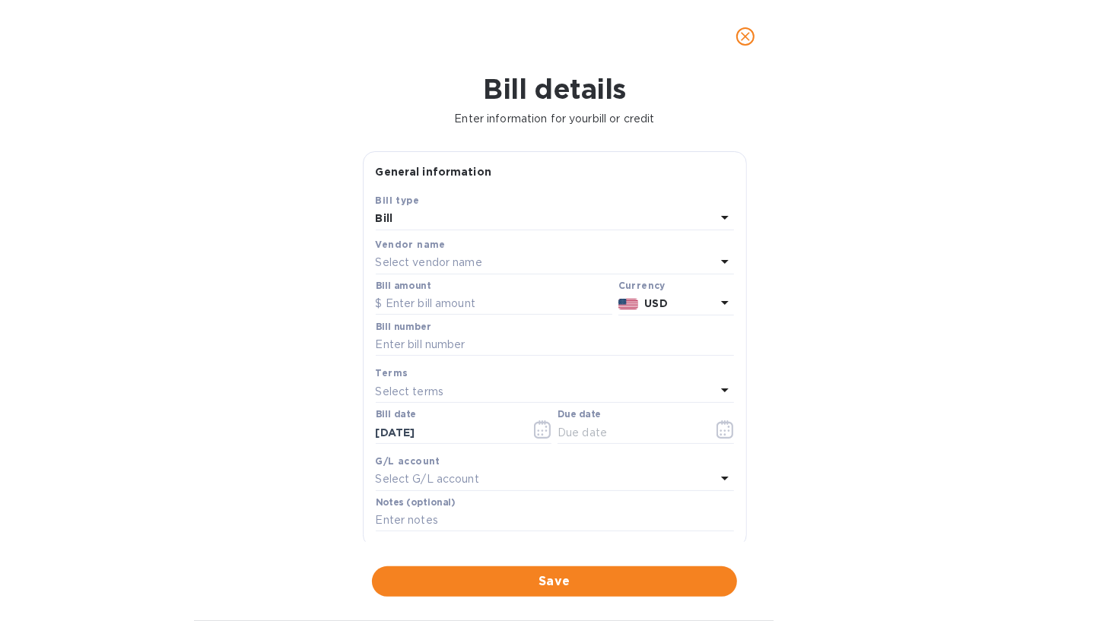
click at [717, 259] on icon at bounding box center [725, 262] width 18 height 18
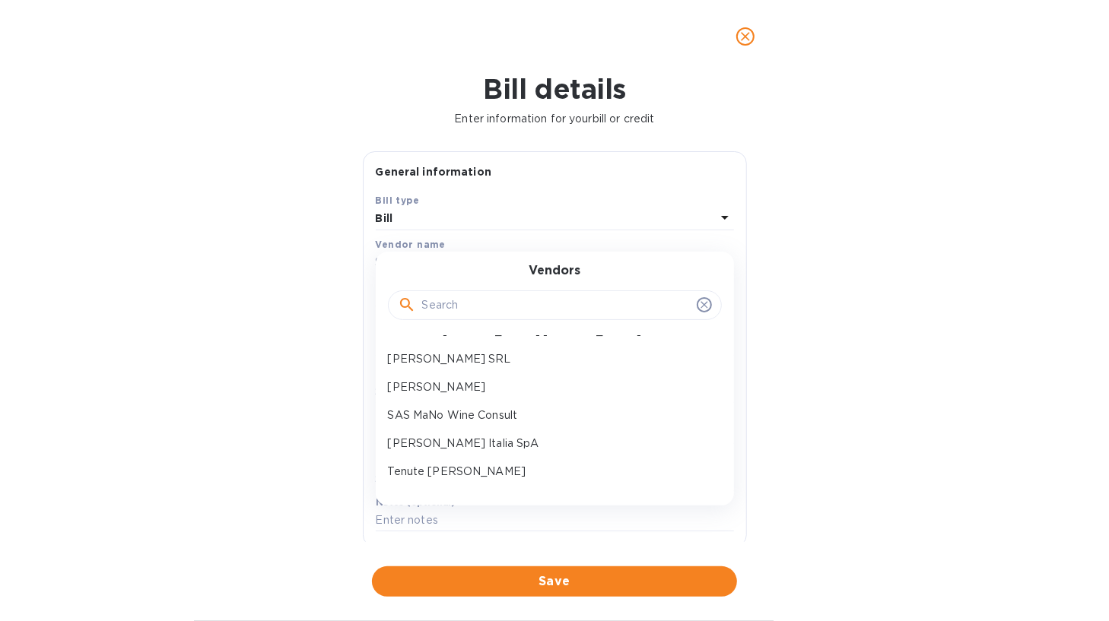
scroll to position [752, 0]
click at [439, 365] on div "[PERSON_NAME] SRL" at bounding box center [549, 358] width 334 height 28
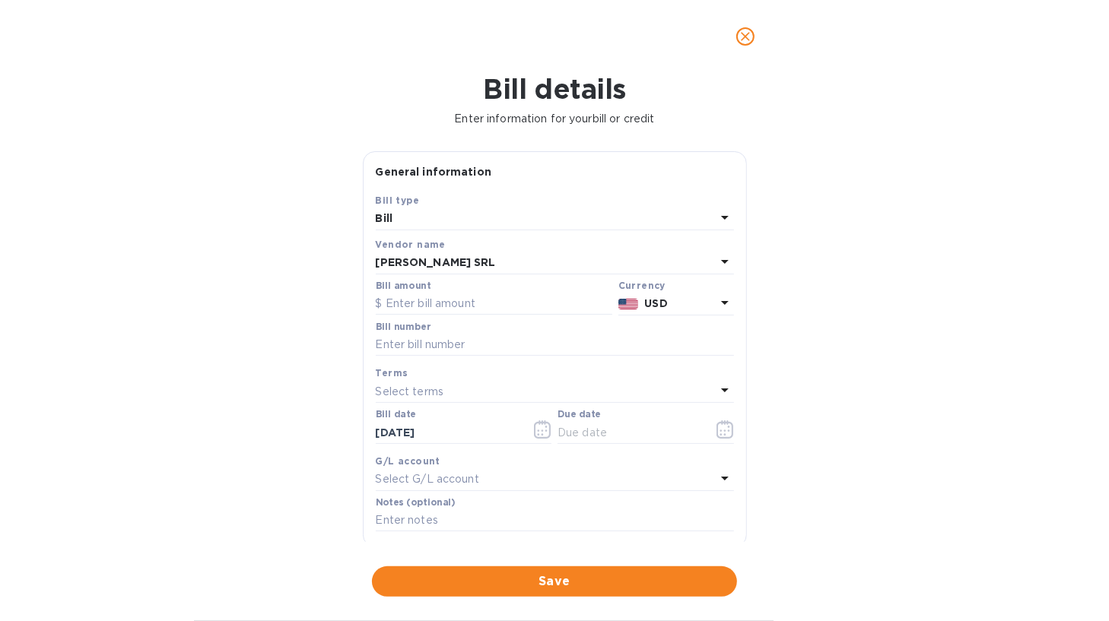
click at [721, 302] on icon at bounding box center [725, 303] width 8 height 4
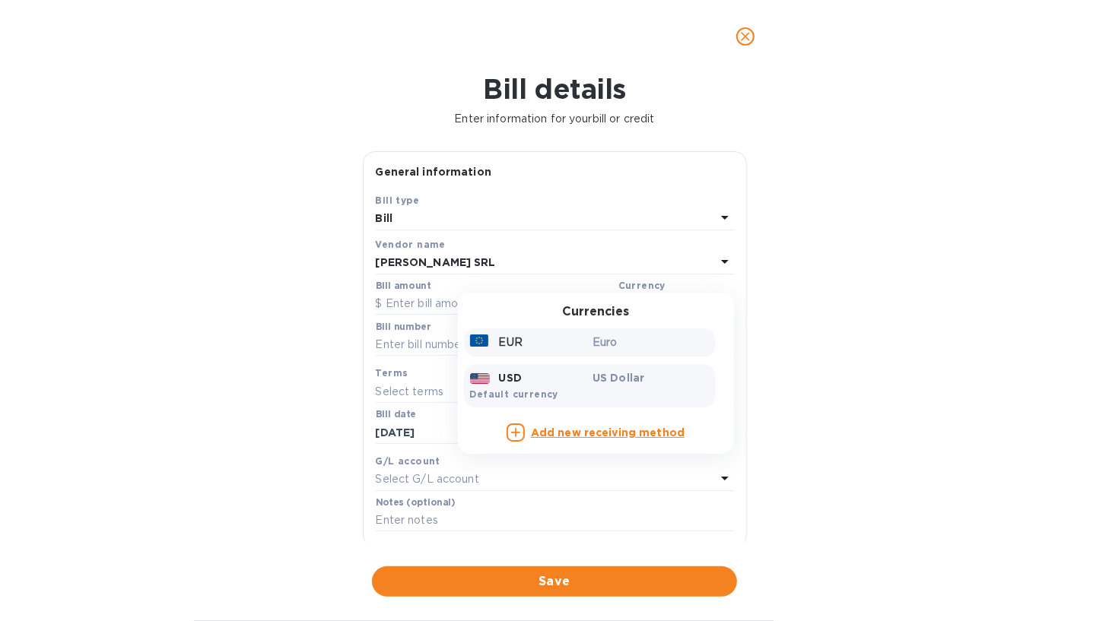
click at [541, 337] on div "EUR" at bounding box center [528, 343] width 123 height 22
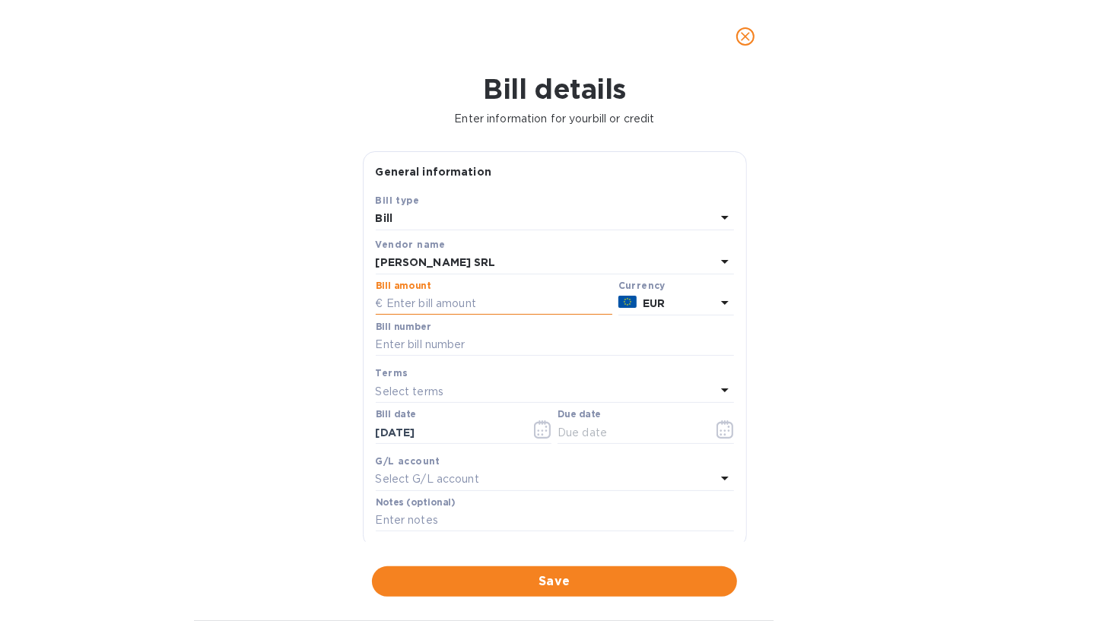
click at [476, 300] on input "text" at bounding box center [494, 304] width 237 height 23
type input "37,255.68"
click at [547, 350] on input "text" at bounding box center [555, 345] width 358 height 23
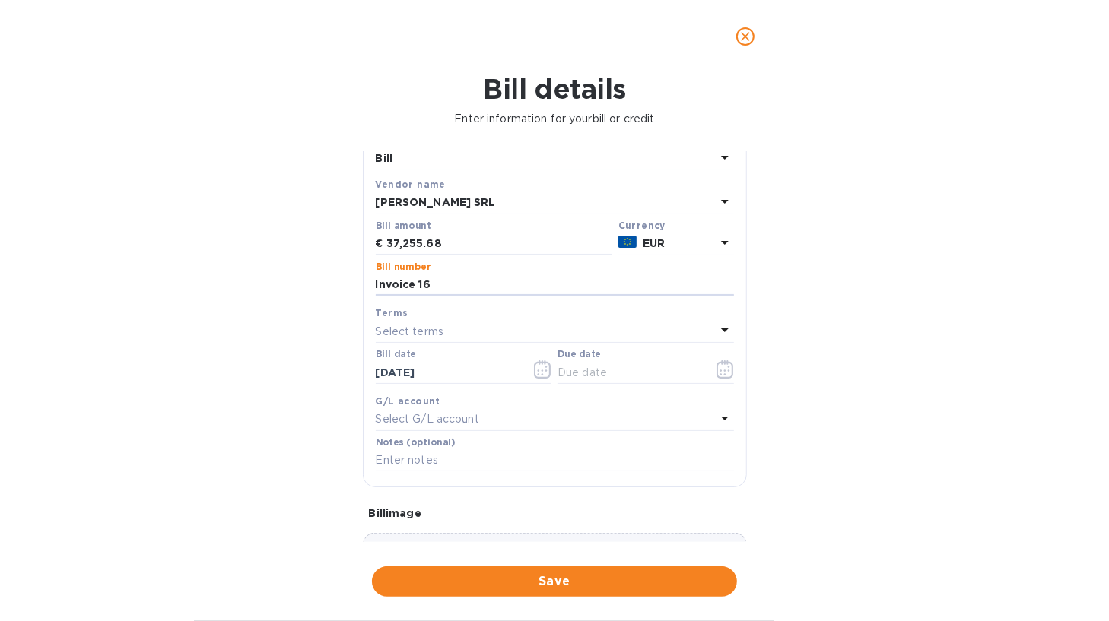
scroll to position [152, 0]
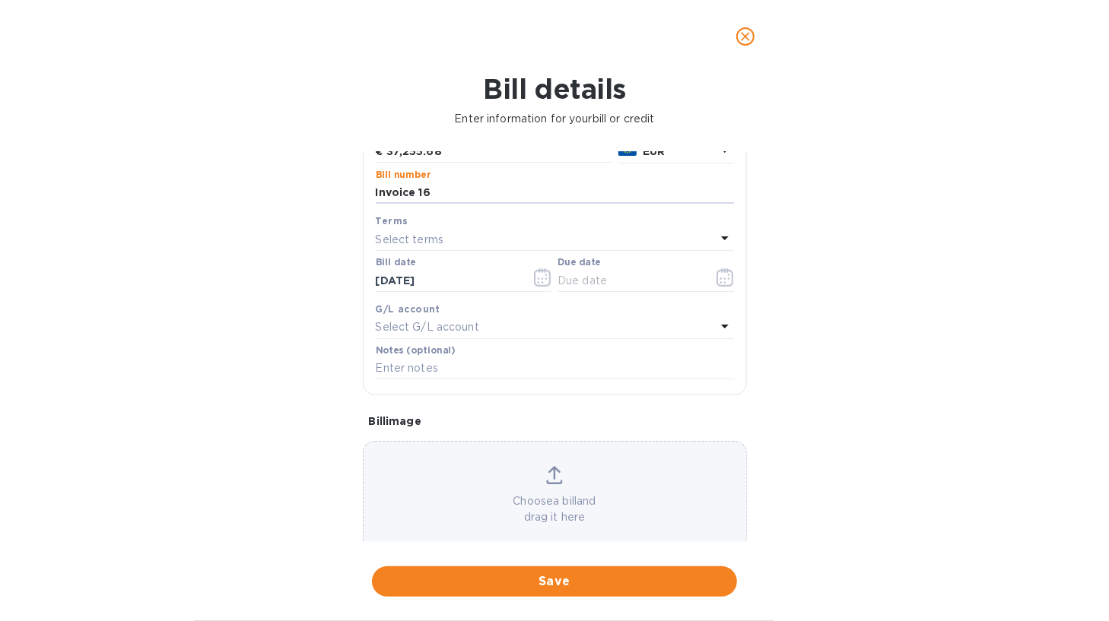
type input "Invoice 16"
click at [719, 243] on icon at bounding box center [725, 238] width 18 height 18
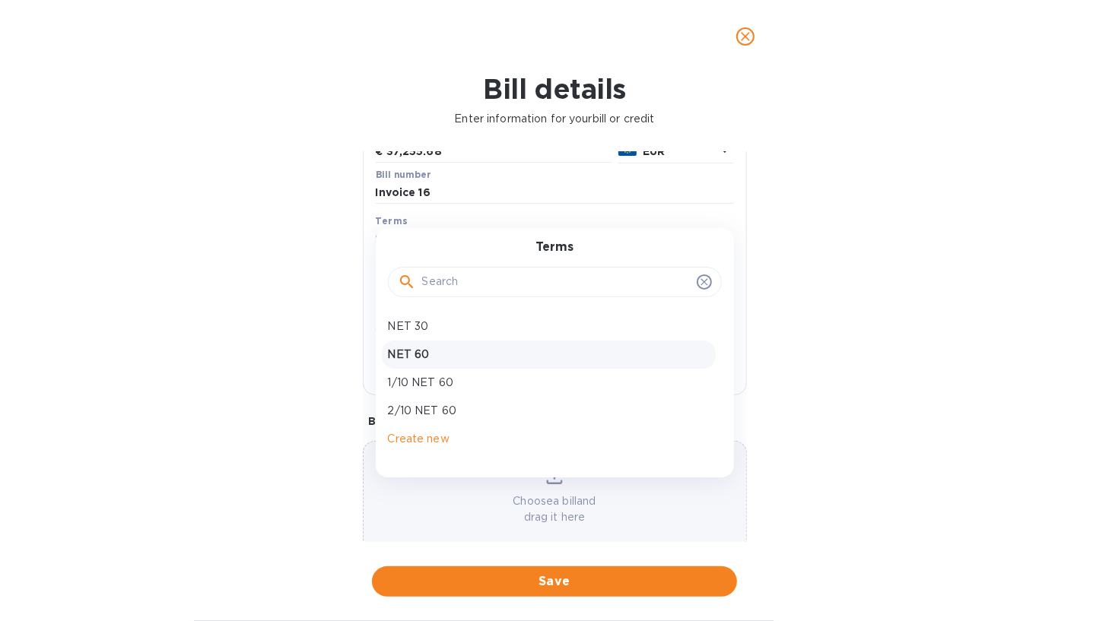
click at [589, 345] on div "NET 60" at bounding box center [549, 355] width 334 height 28
type input "[DATE]"
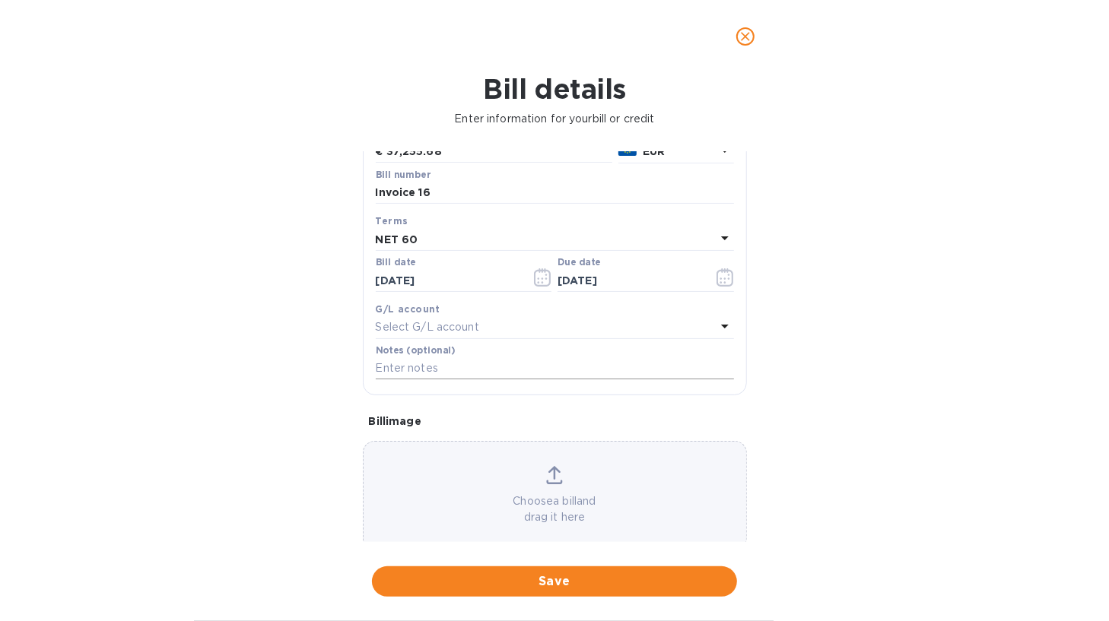
click at [472, 371] on input "text" at bounding box center [555, 369] width 358 height 23
type input "Affinity Brands - Invoice 16"
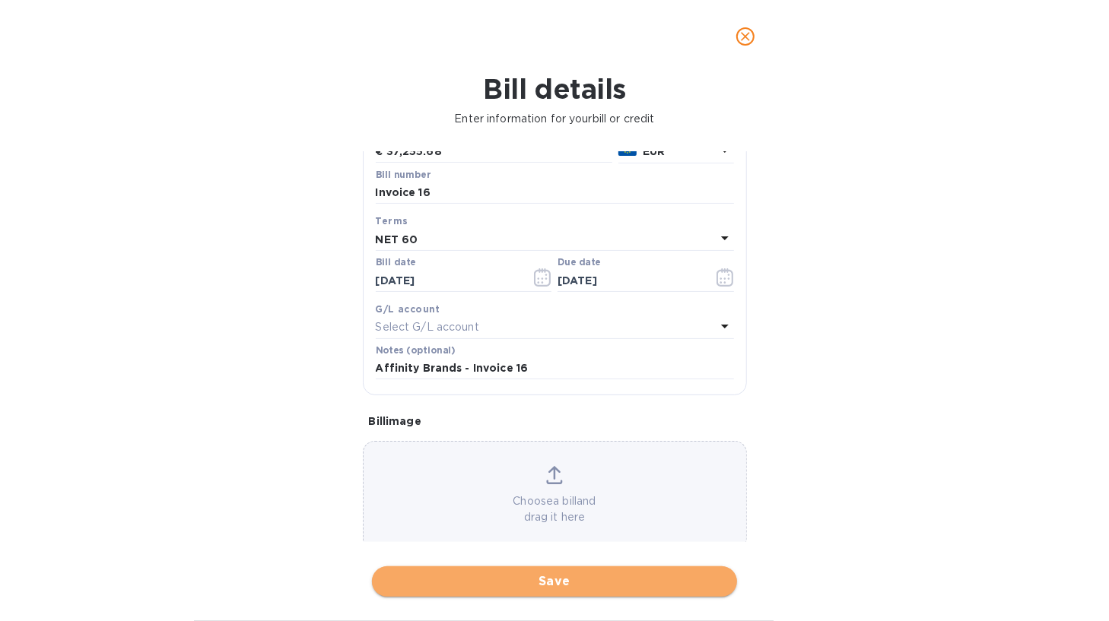
click at [494, 582] on span "Save" at bounding box center [554, 582] width 341 height 18
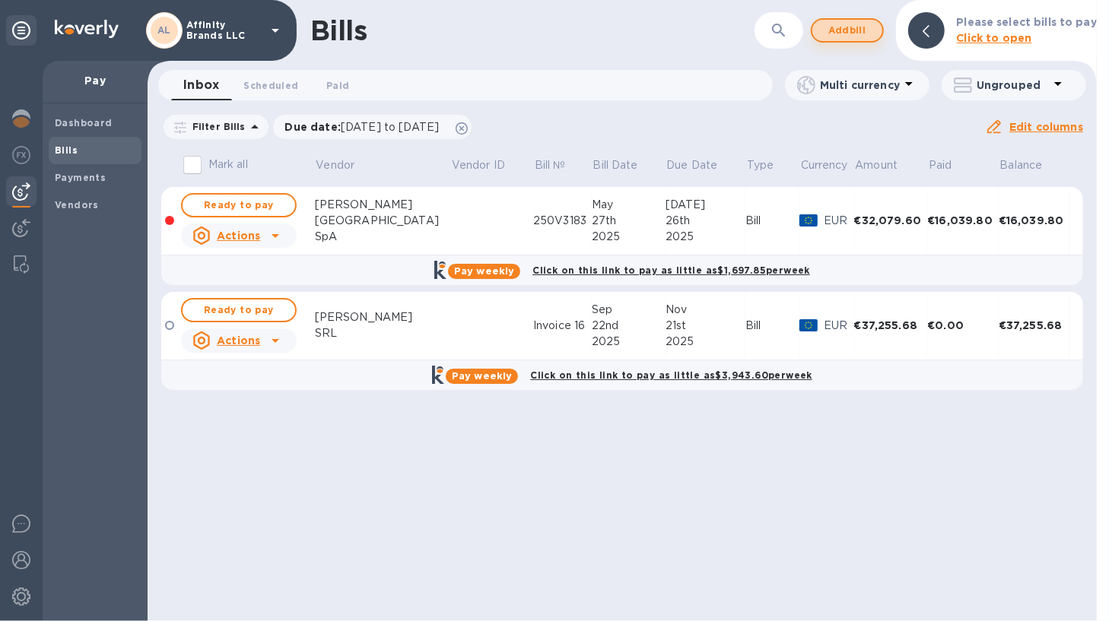
click at [850, 37] on span "Add bill" at bounding box center [848, 30] width 46 height 18
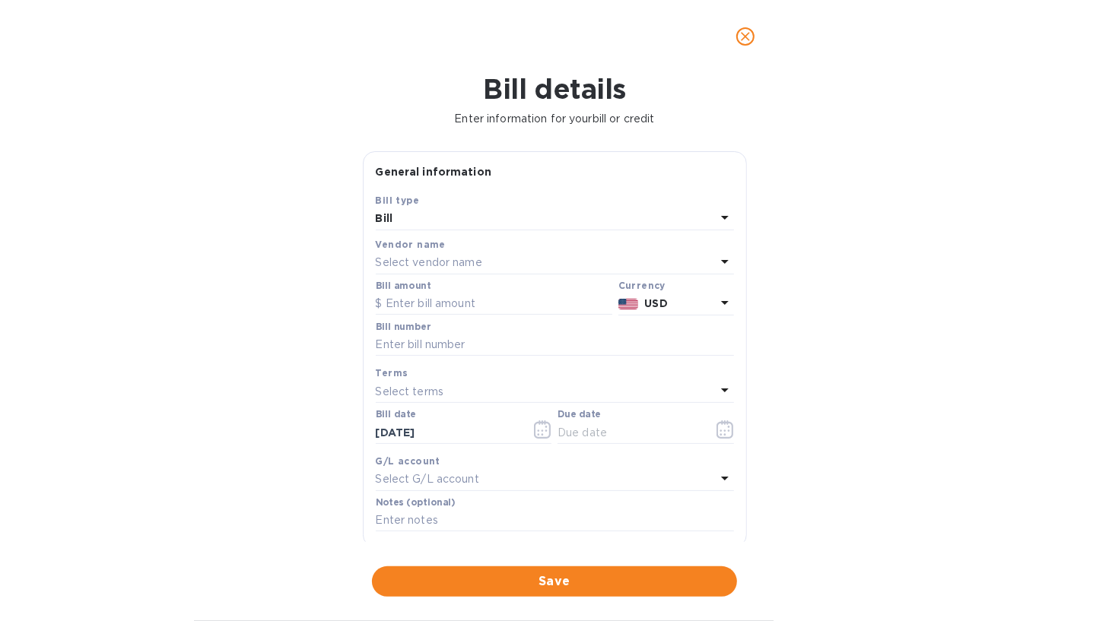
click at [721, 261] on icon at bounding box center [725, 262] width 8 height 4
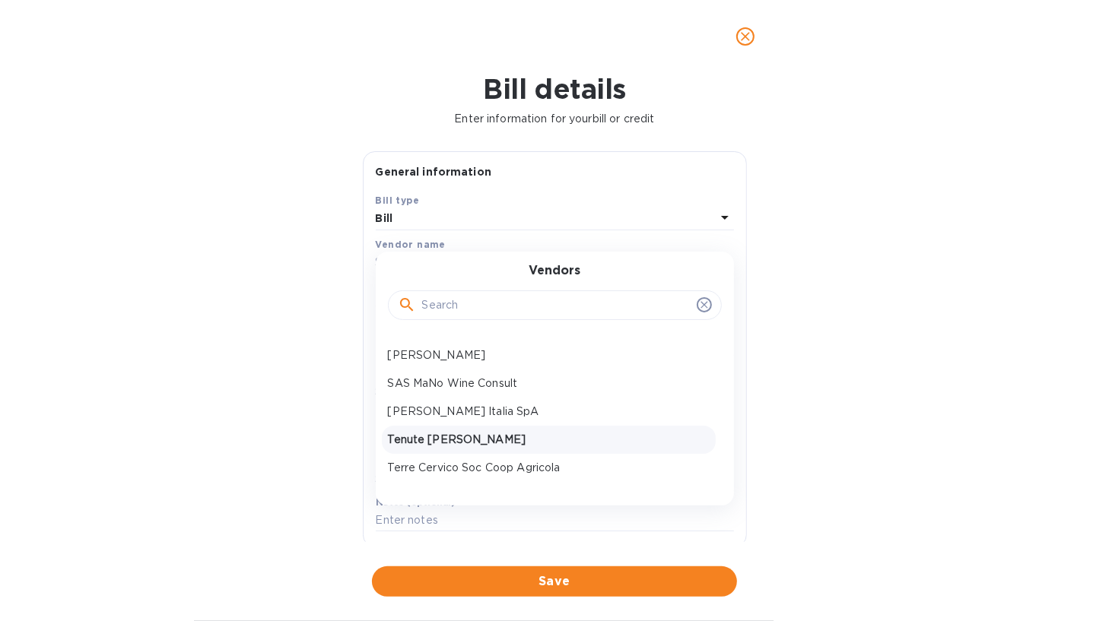
scroll to position [752, 0]
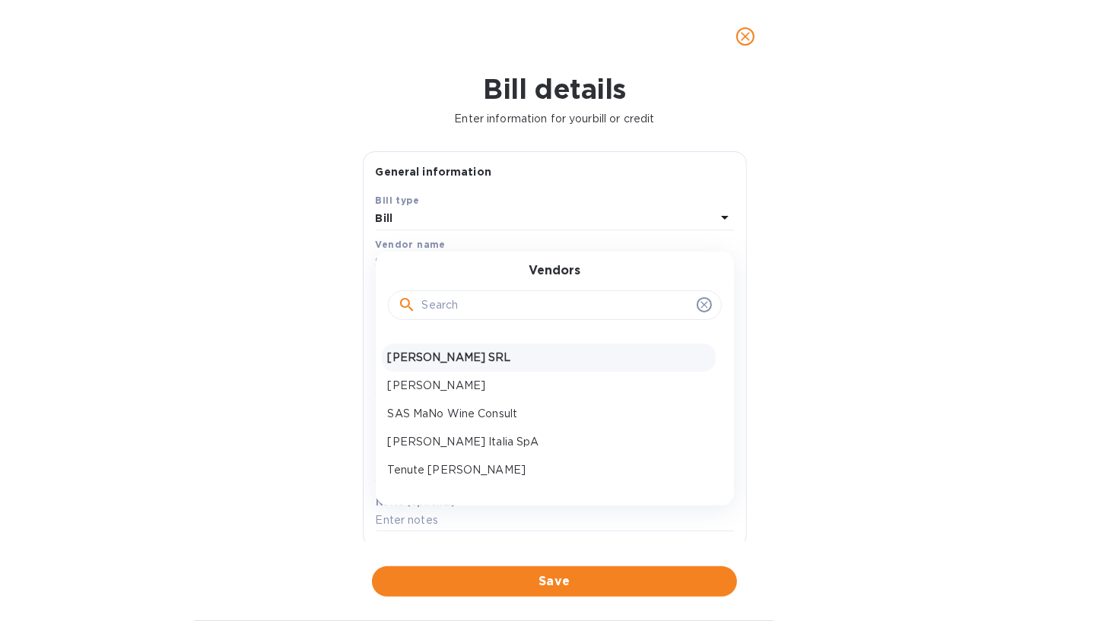
click at [465, 364] on p "[PERSON_NAME] SRL" at bounding box center [549, 358] width 322 height 16
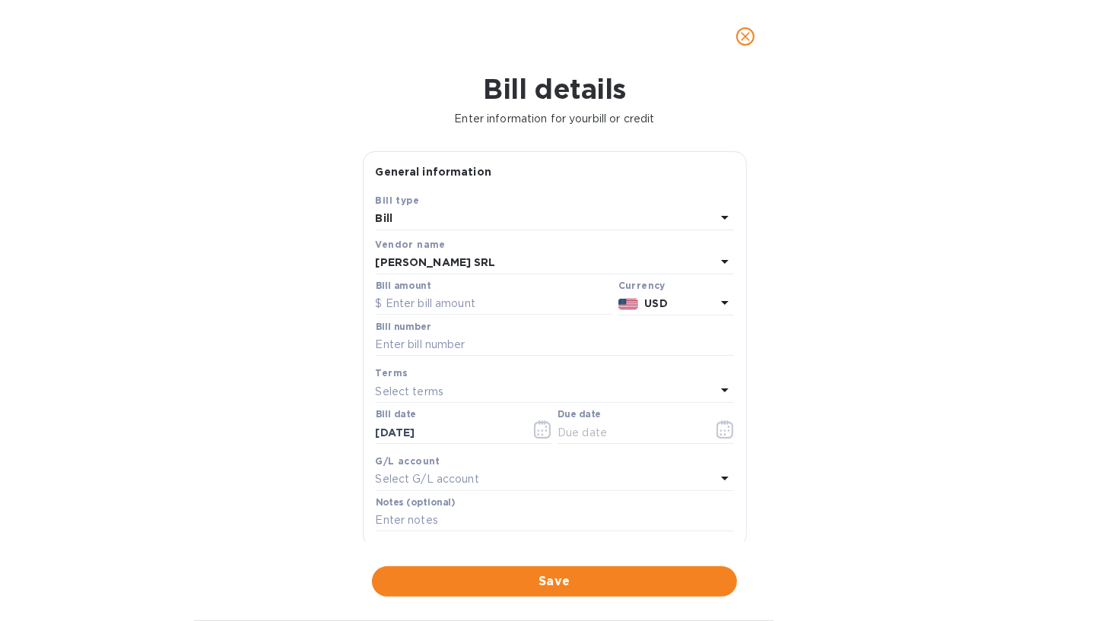
click at [716, 303] on icon at bounding box center [725, 303] width 18 height 18
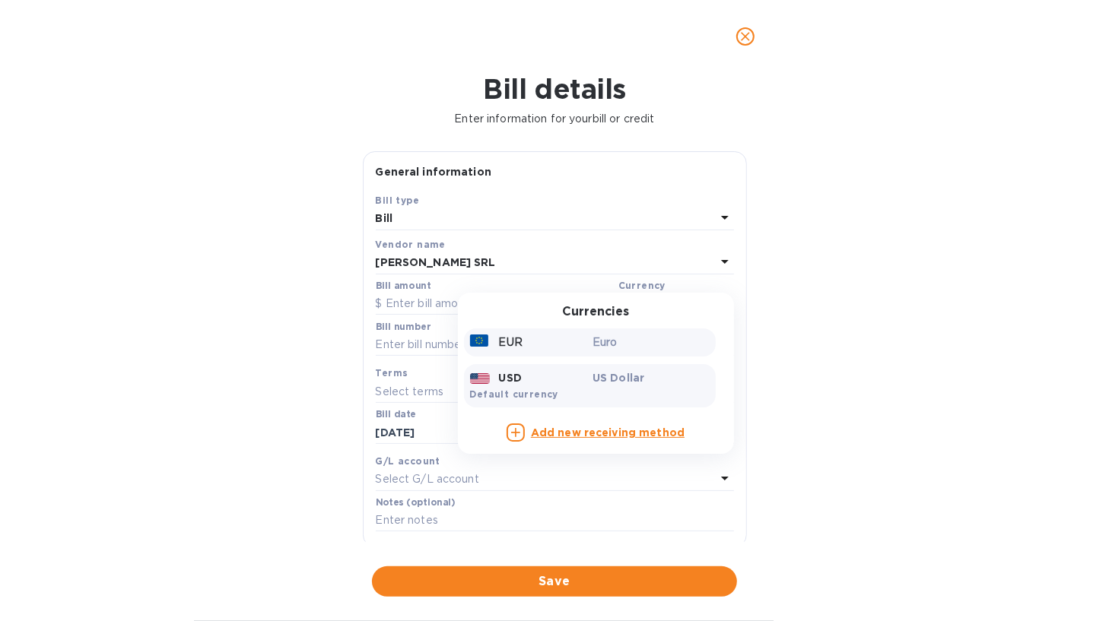
click at [593, 349] on p "Euro" at bounding box center [651, 343] width 117 height 16
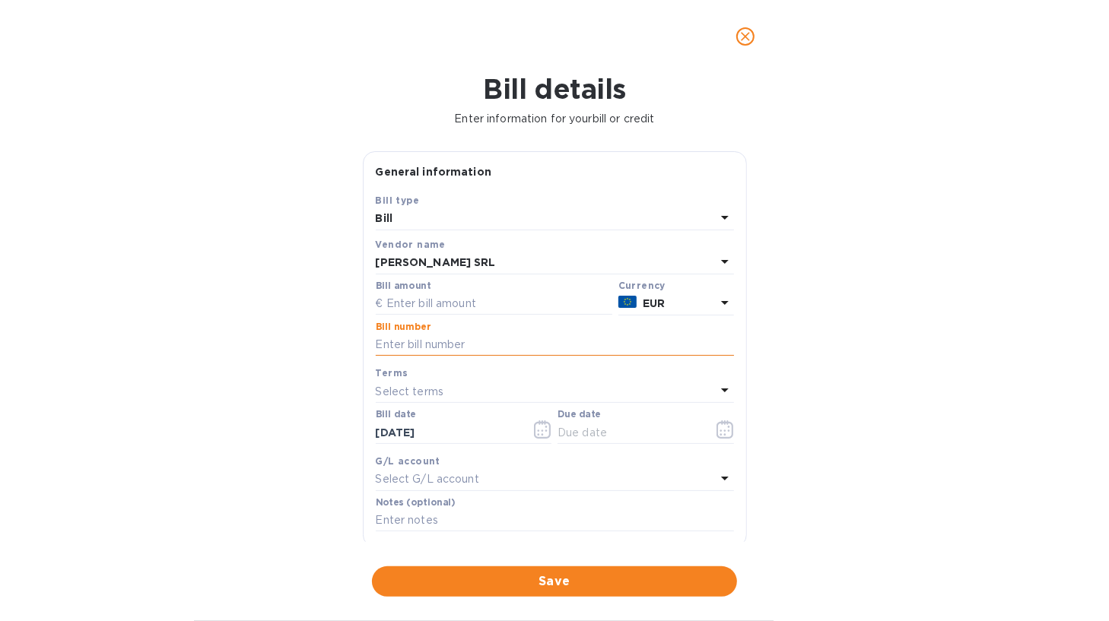
click at [496, 353] on input "text" at bounding box center [555, 345] width 358 height 23
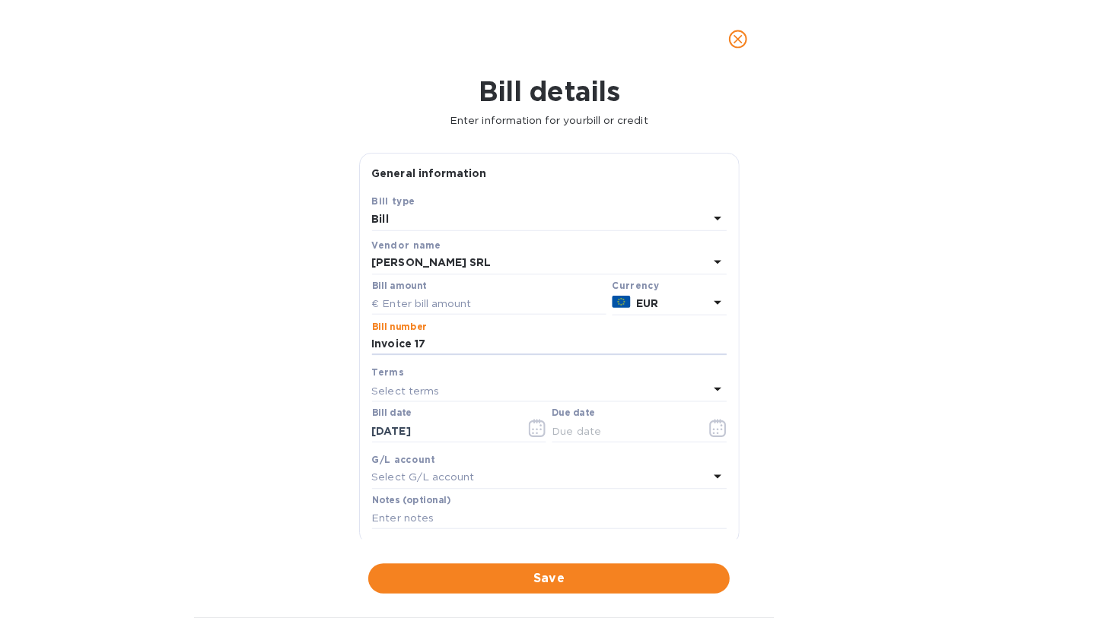
scroll to position [76, 0]
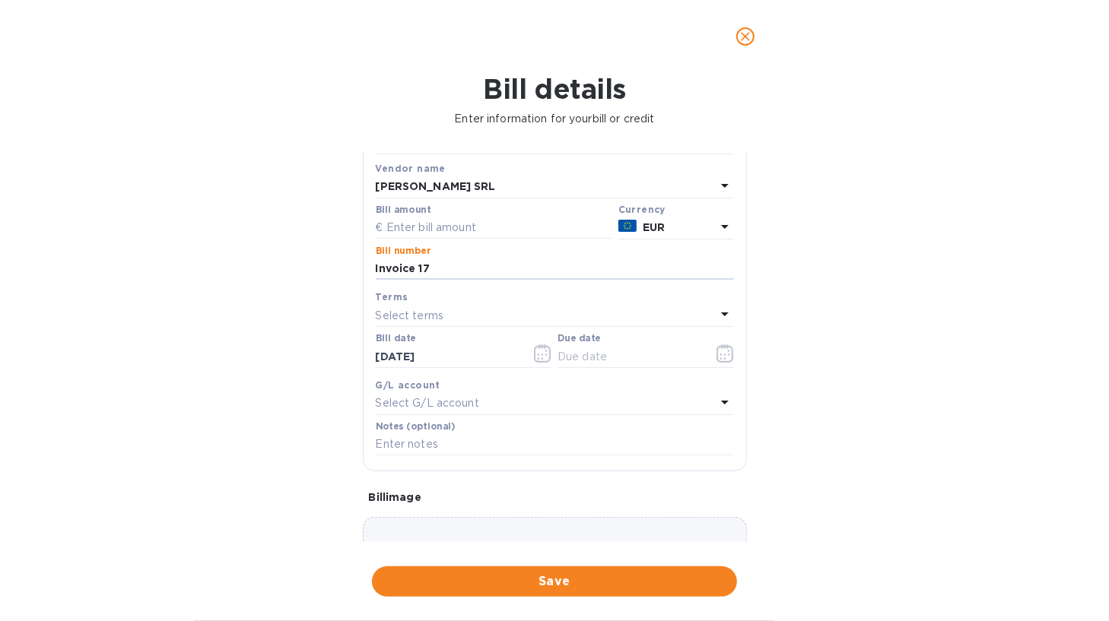
type input "Invoice 17"
click at [716, 313] on icon at bounding box center [725, 314] width 18 height 18
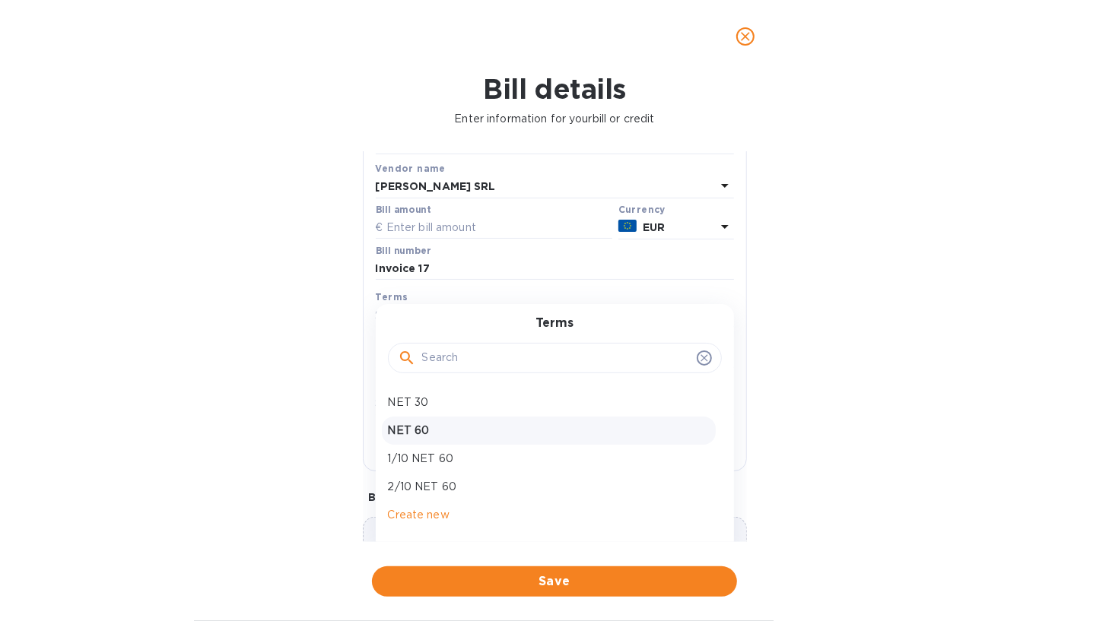
click at [645, 419] on div "NET 60" at bounding box center [549, 431] width 334 height 28
type input "[DATE]"
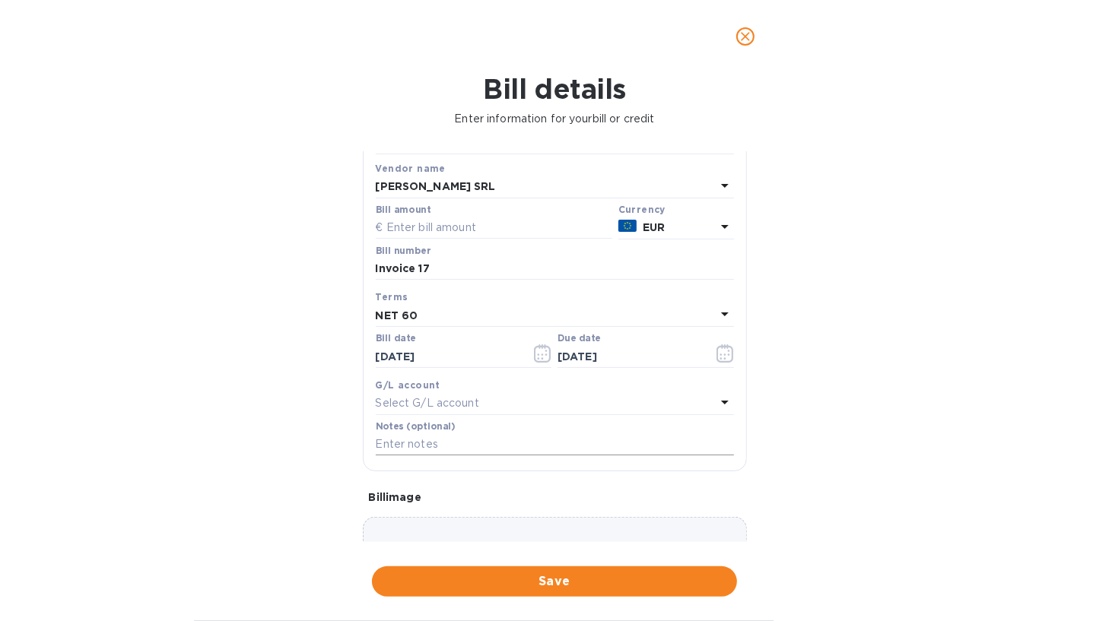
click at [475, 442] on input "text" at bounding box center [555, 445] width 358 height 23
type input "Affinity Brands - Invoice 17"
click at [503, 230] on input "text" at bounding box center [494, 228] width 237 height 23
type input "37,255.68"
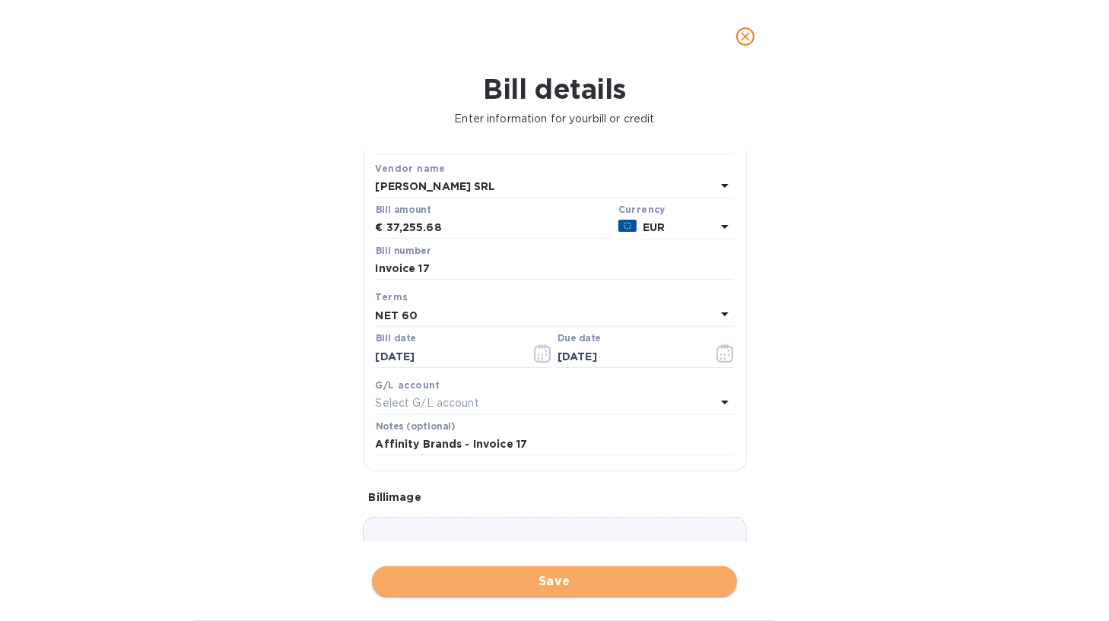
click at [528, 577] on span "Save" at bounding box center [554, 582] width 341 height 18
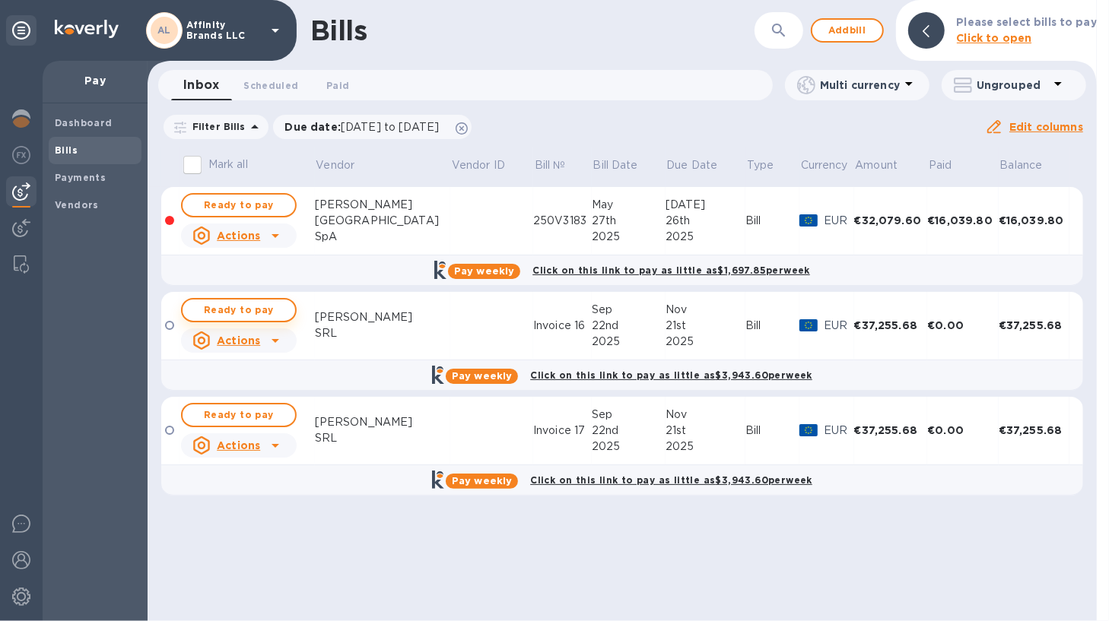
click at [263, 310] on span "Ready to pay" at bounding box center [239, 310] width 88 height 18
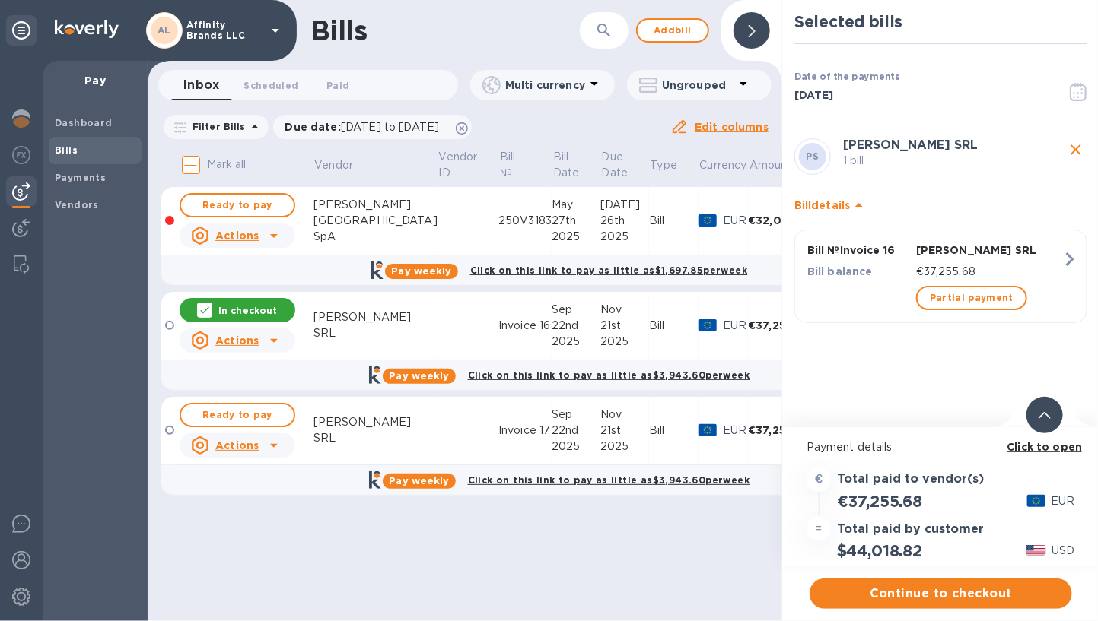
scroll to position [11, 0]
click at [935, 585] on span "Continue to checkout" at bounding box center [941, 594] width 238 height 18
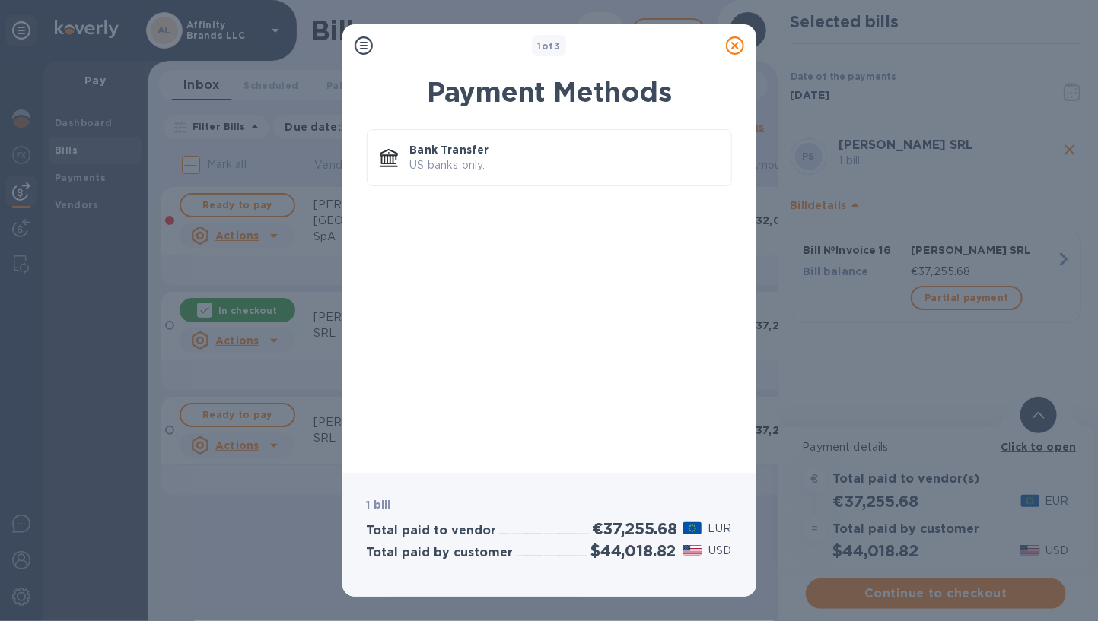
scroll to position [0, 0]
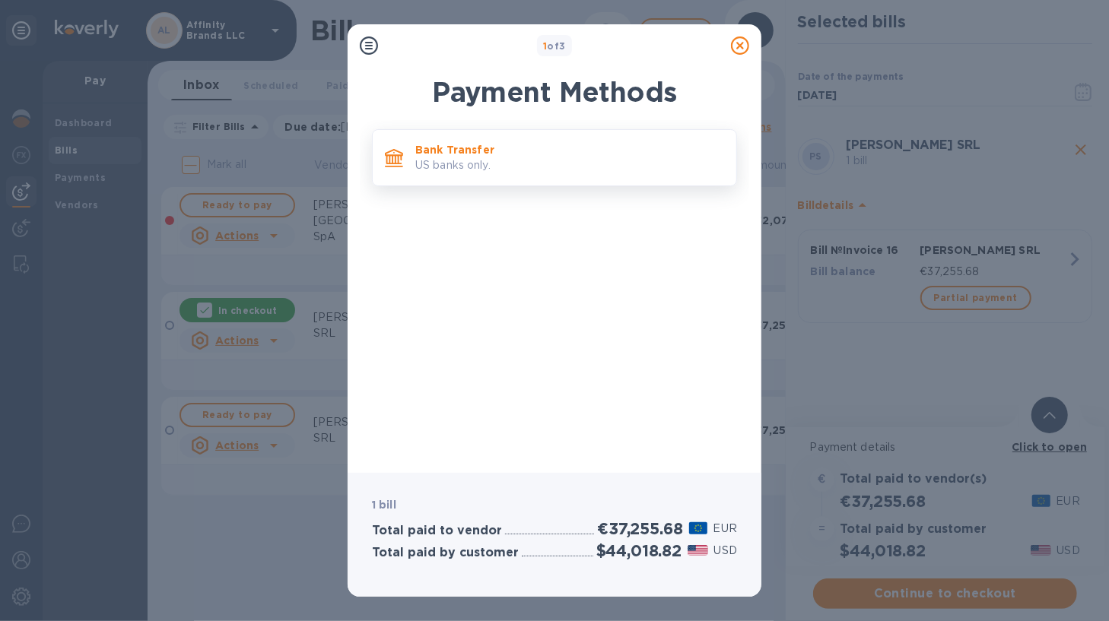
click at [546, 168] on p "US banks only." at bounding box center [569, 165] width 309 height 16
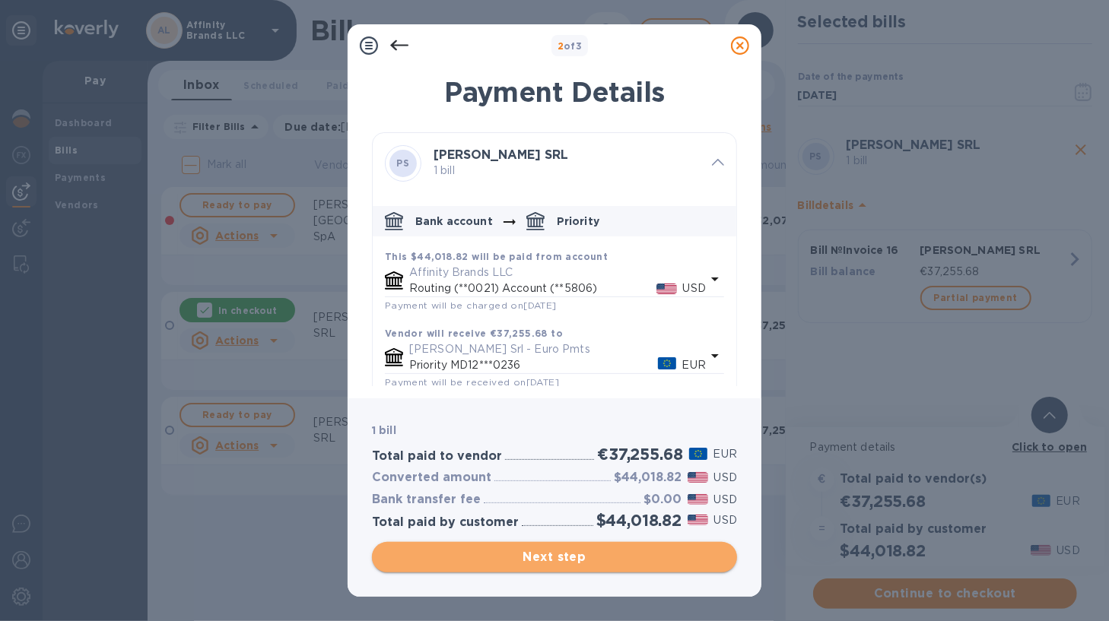
click at [460, 548] on span "Next step" at bounding box center [554, 557] width 341 height 18
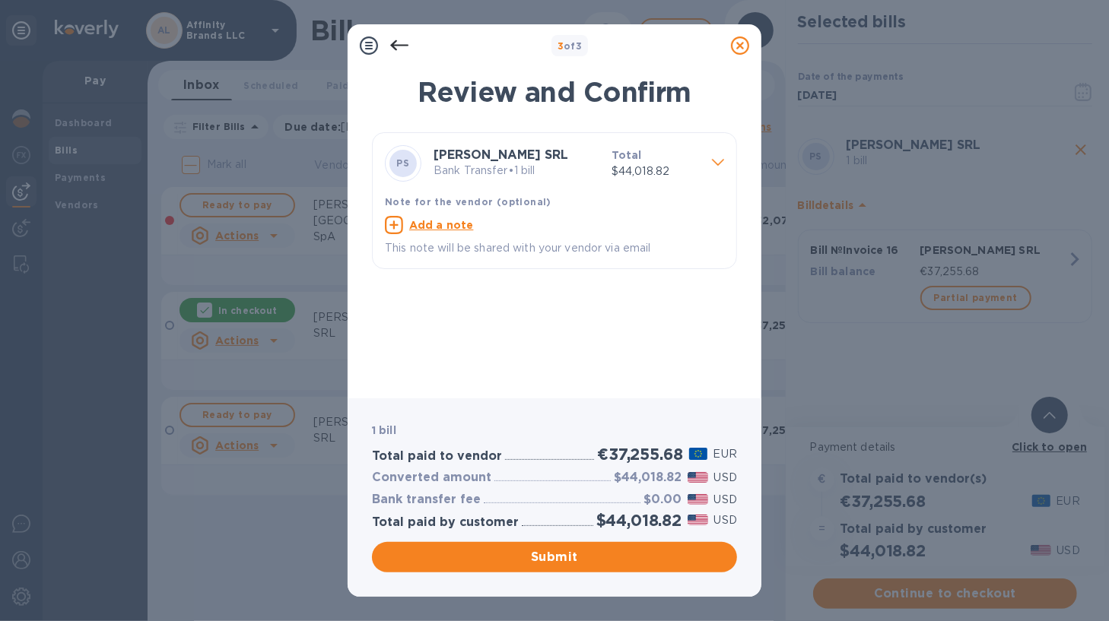
click at [521, 173] on p "Bank Transfer • 1 bill" at bounding box center [517, 171] width 166 height 16
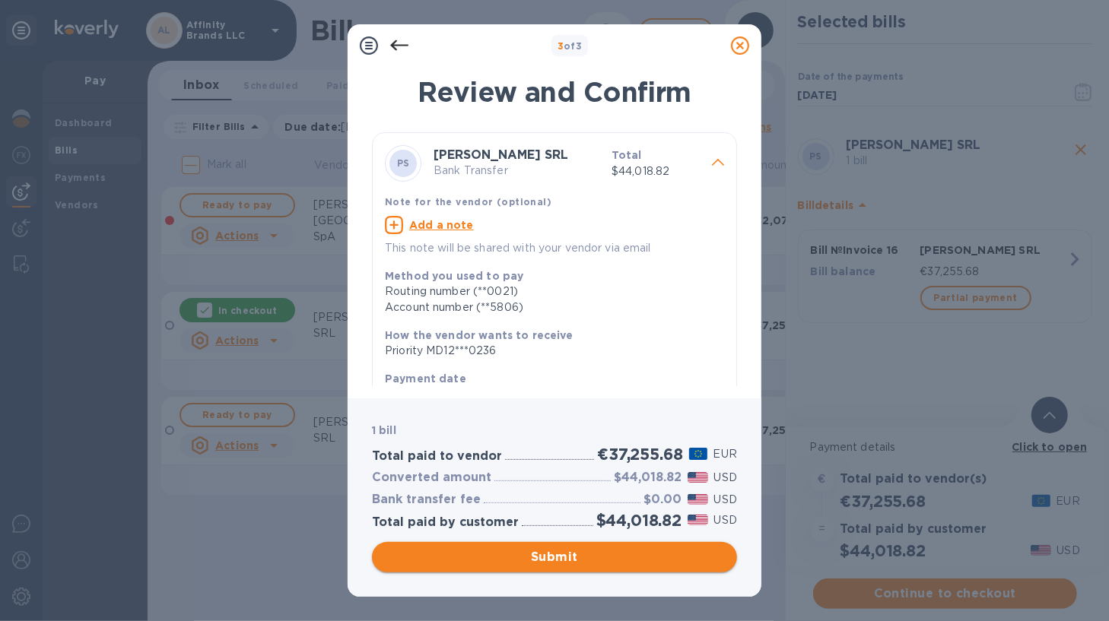
click at [555, 562] on span "Submit" at bounding box center [554, 557] width 341 height 18
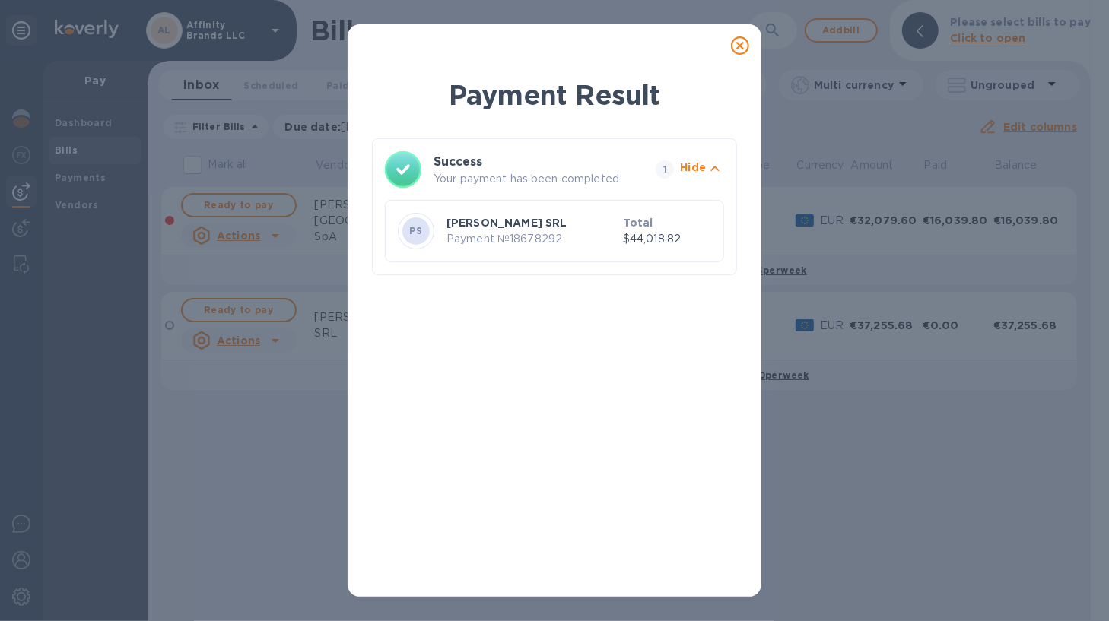
click at [741, 40] on icon at bounding box center [740, 46] width 18 height 18
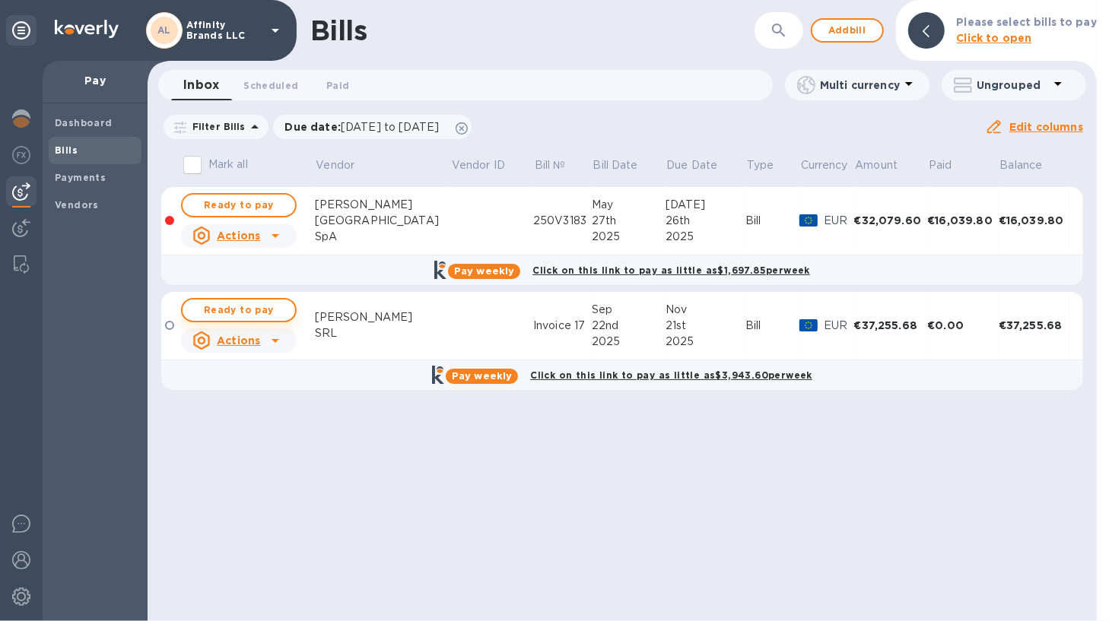
click at [234, 304] on span "Ready to pay" at bounding box center [239, 310] width 88 height 18
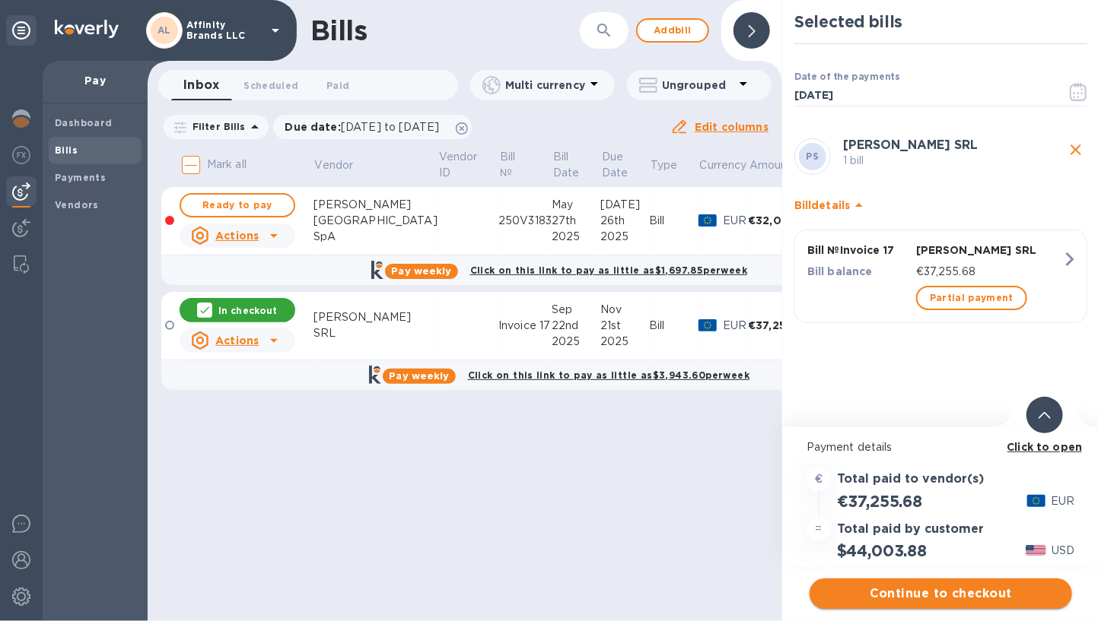
click at [899, 586] on span "Continue to checkout" at bounding box center [941, 594] width 238 height 18
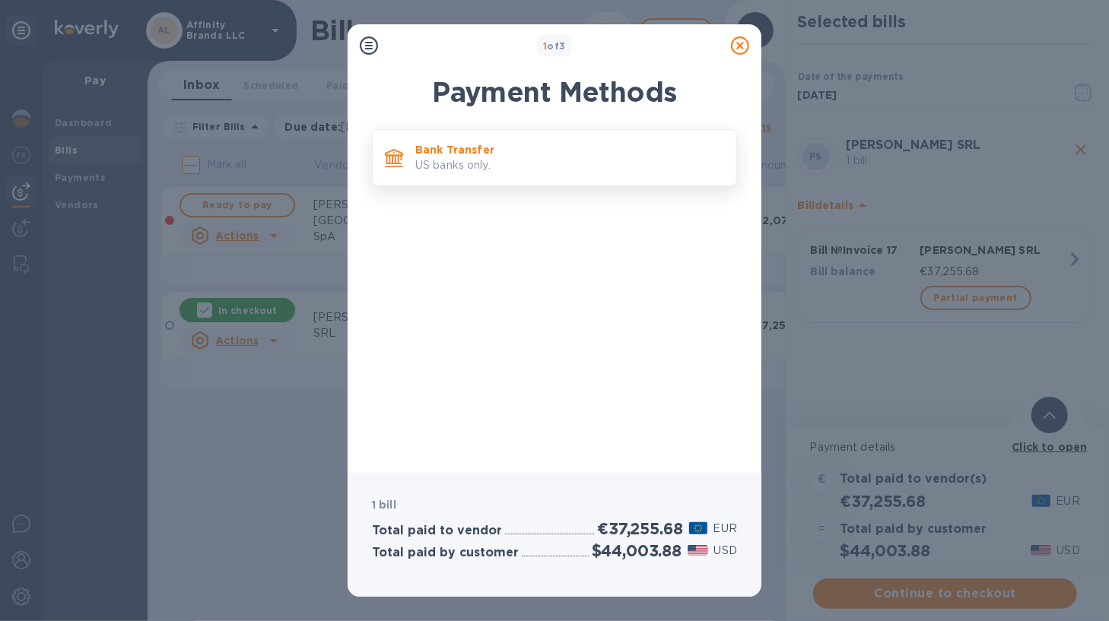
click at [506, 170] on p "US banks only." at bounding box center [569, 165] width 309 height 16
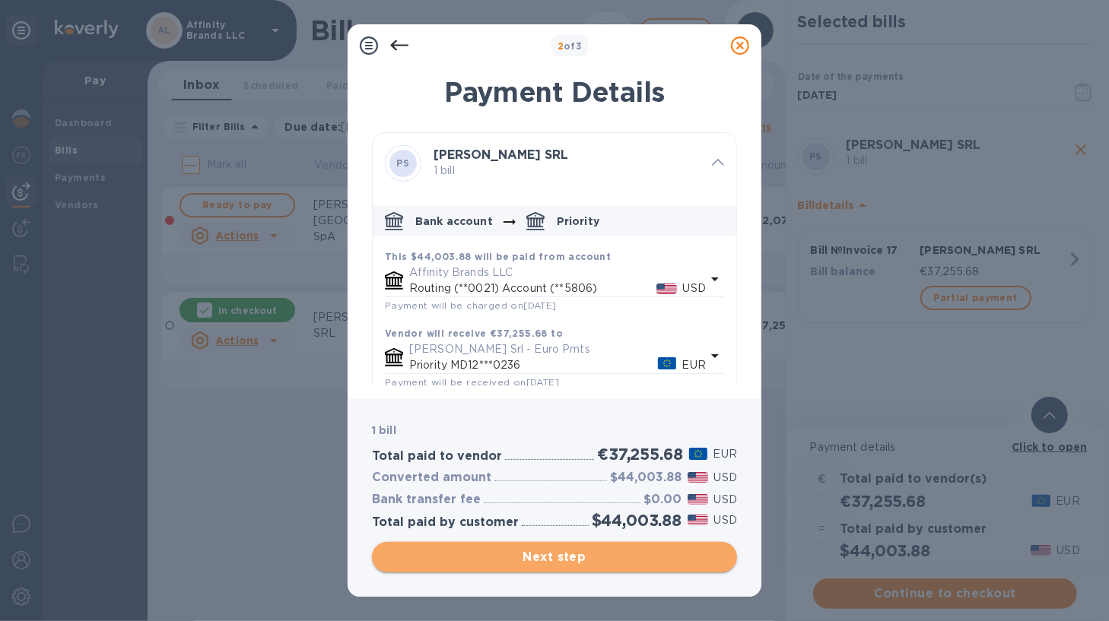
click at [515, 557] on span "Next step" at bounding box center [554, 557] width 341 height 18
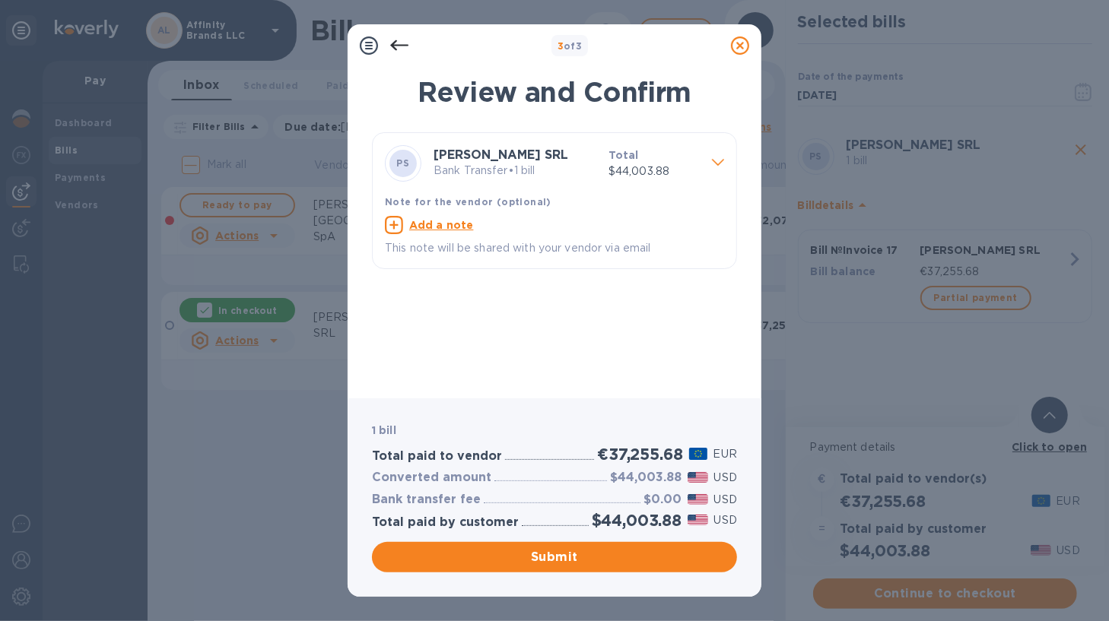
click at [508, 171] on p "Bank Transfer • 1 bill" at bounding box center [515, 171] width 163 height 16
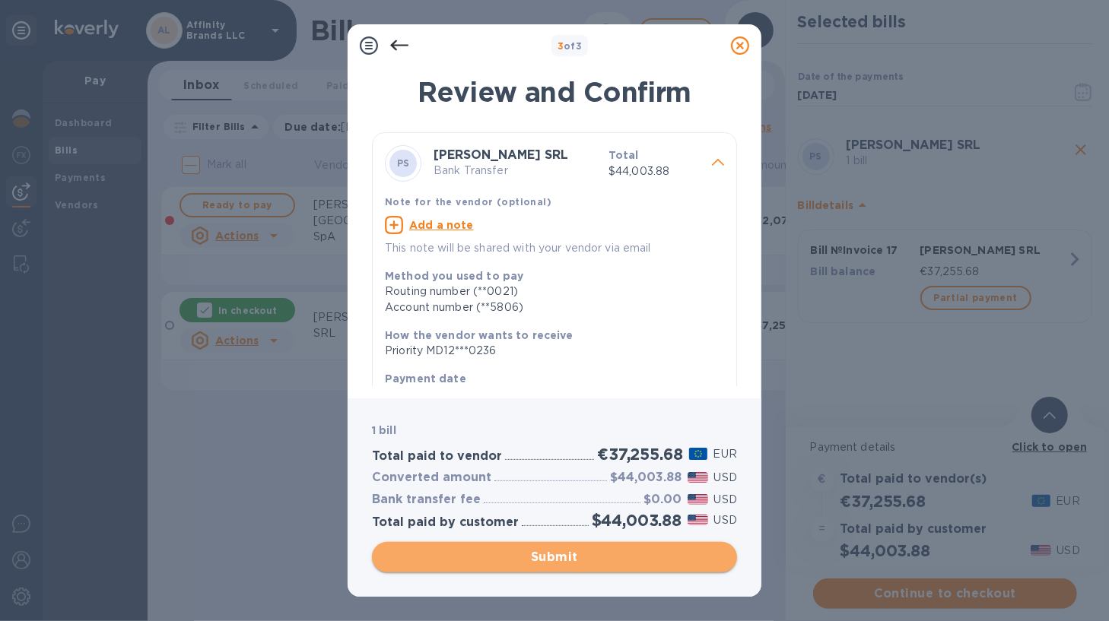
click at [573, 556] on span "Submit" at bounding box center [554, 557] width 341 height 18
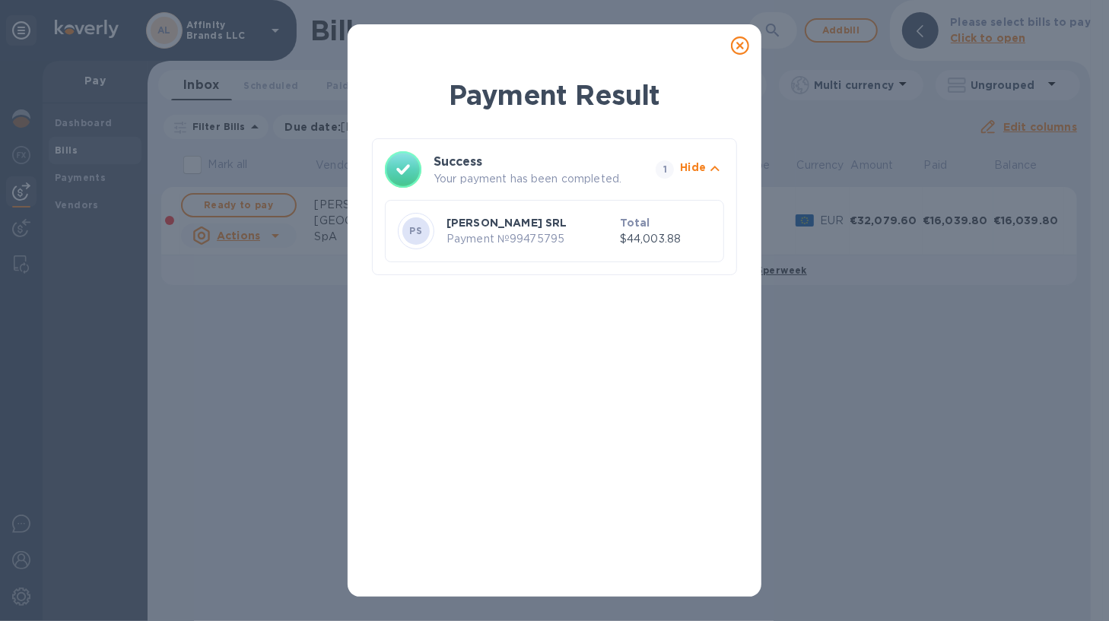
click at [734, 46] on icon at bounding box center [740, 46] width 18 height 18
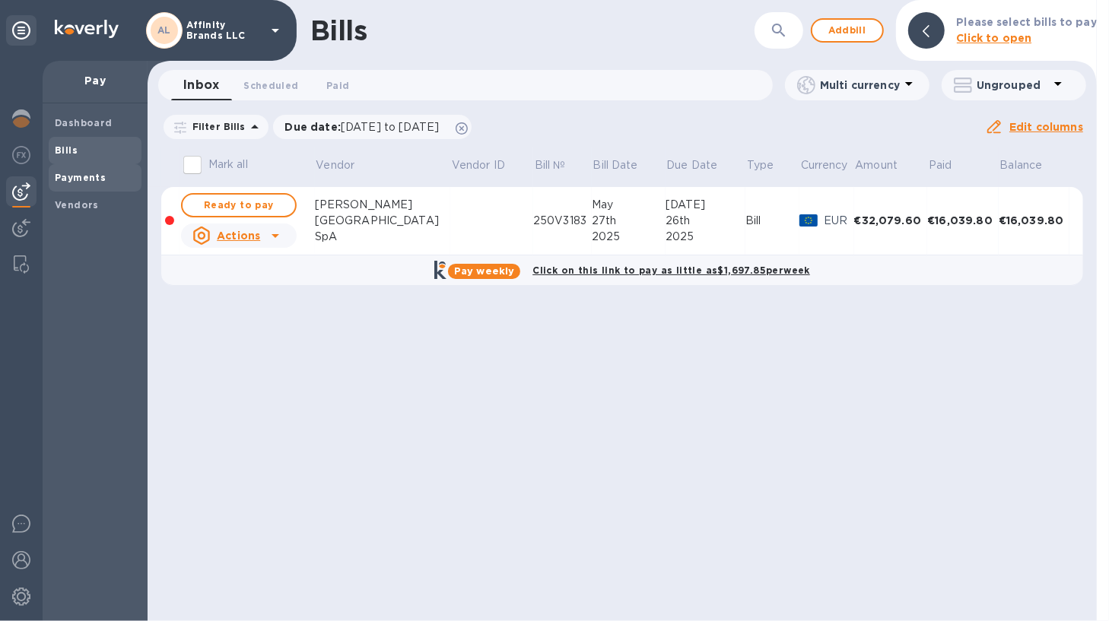
click at [93, 171] on span "Payments" at bounding box center [80, 177] width 51 height 15
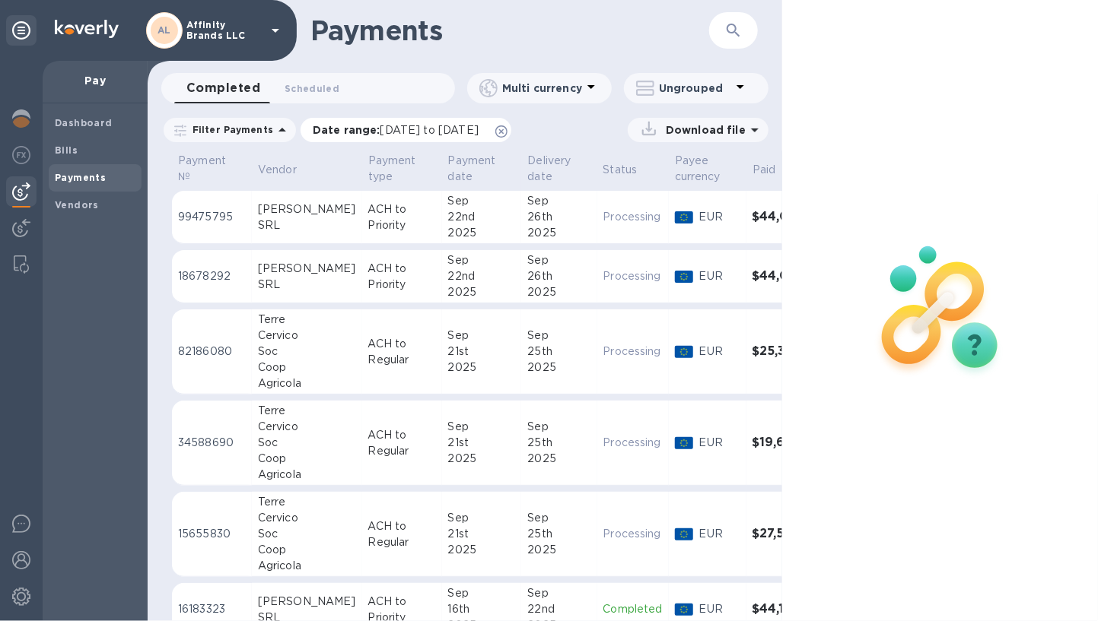
click at [394, 131] on span "[DATE] to [DATE]" at bounding box center [429, 130] width 98 height 12
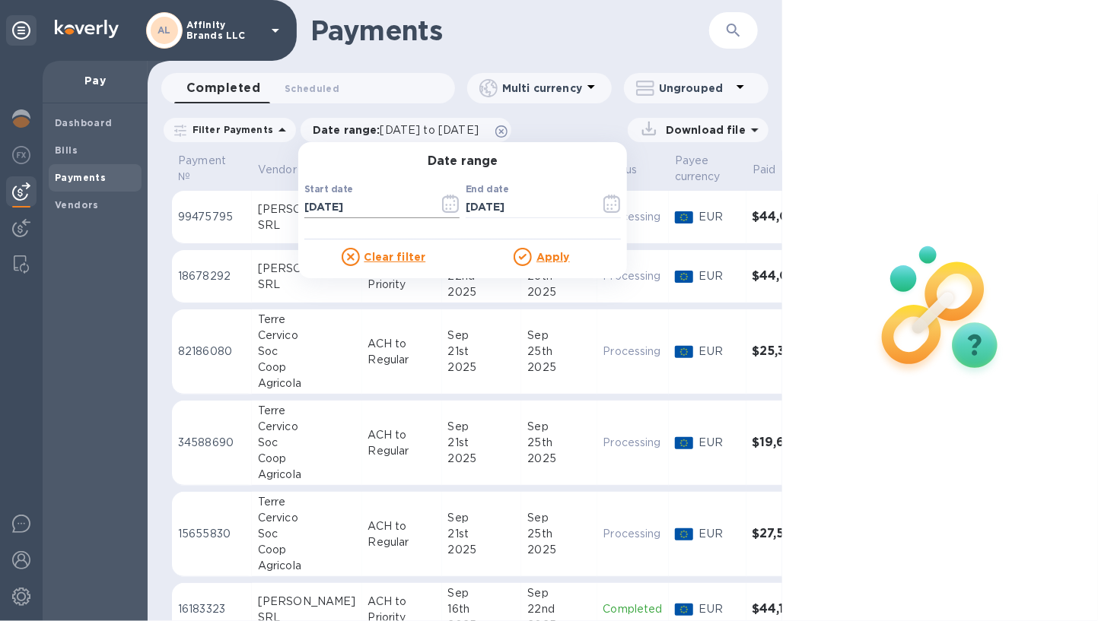
click at [442, 205] on icon "button" at bounding box center [450, 204] width 17 height 18
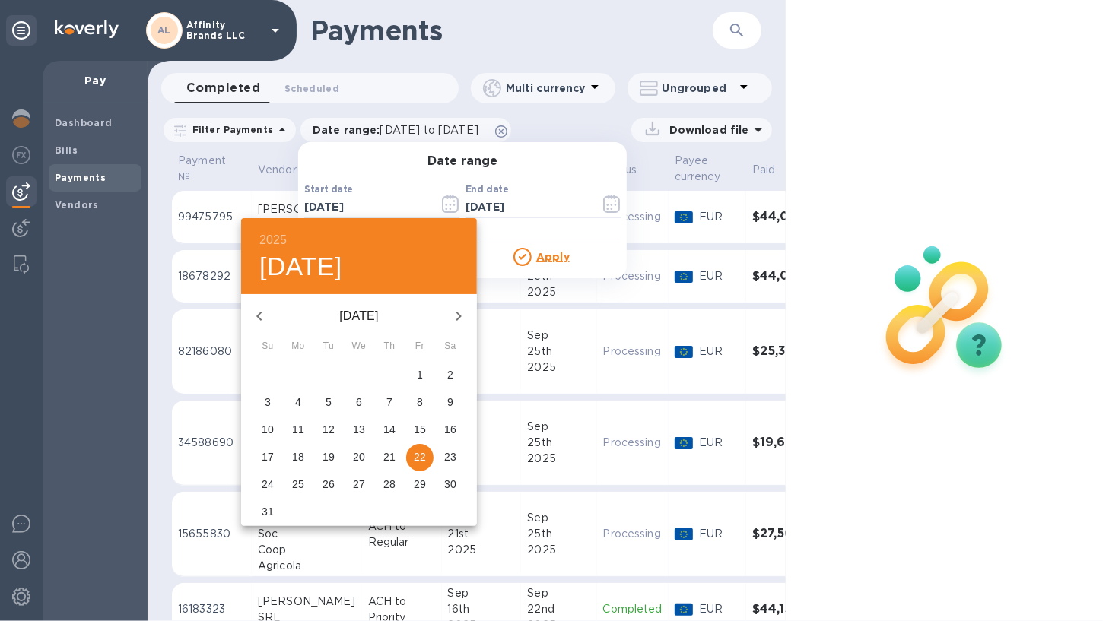
click at [455, 310] on icon "button" at bounding box center [459, 316] width 18 height 18
click at [305, 456] on span "22" at bounding box center [297, 457] width 27 height 15
type input "[DATE]"
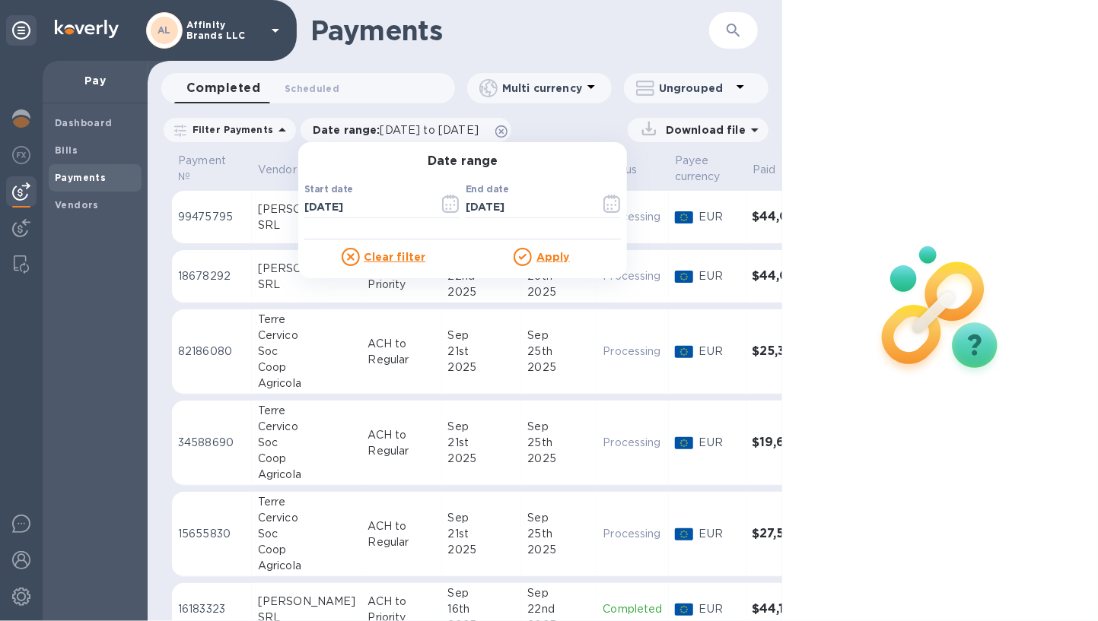
click at [549, 255] on u "Apply" at bounding box center [552, 257] width 33 height 12
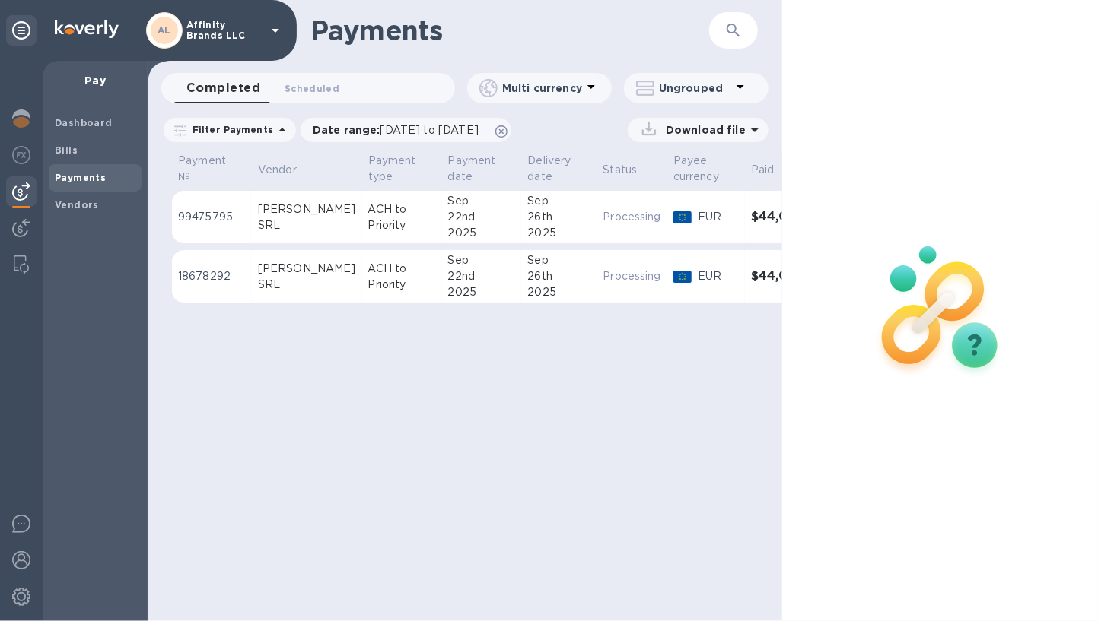
click at [678, 133] on p "Download file" at bounding box center [702, 129] width 86 height 15
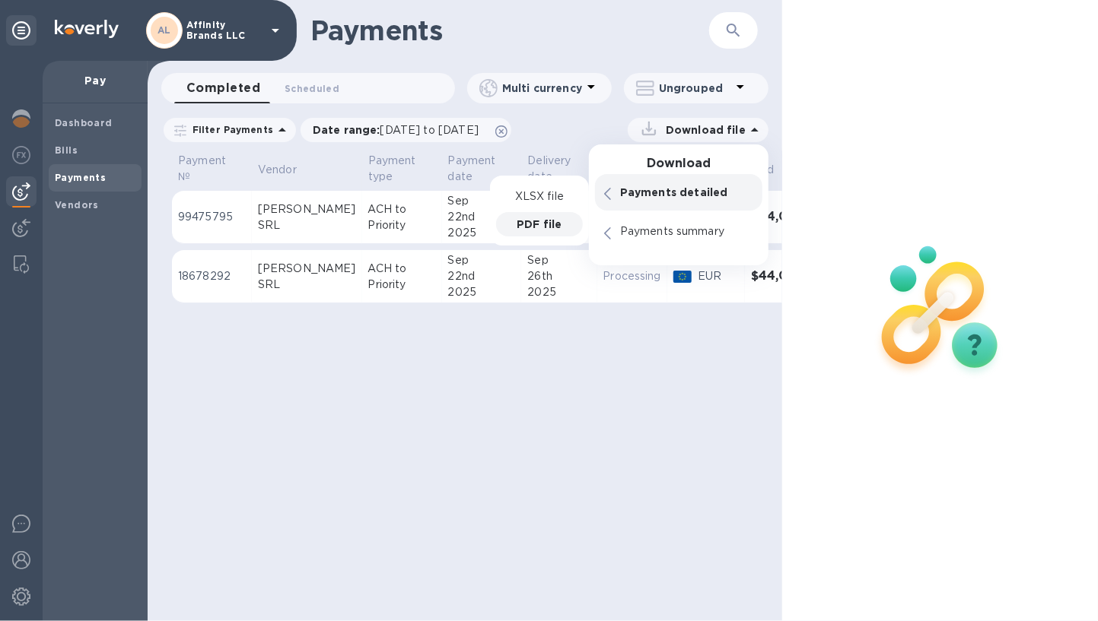
click at [548, 219] on p "PDF file" at bounding box center [538, 224] width 45 height 15
